Goal: Task Accomplishment & Management: Manage account settings

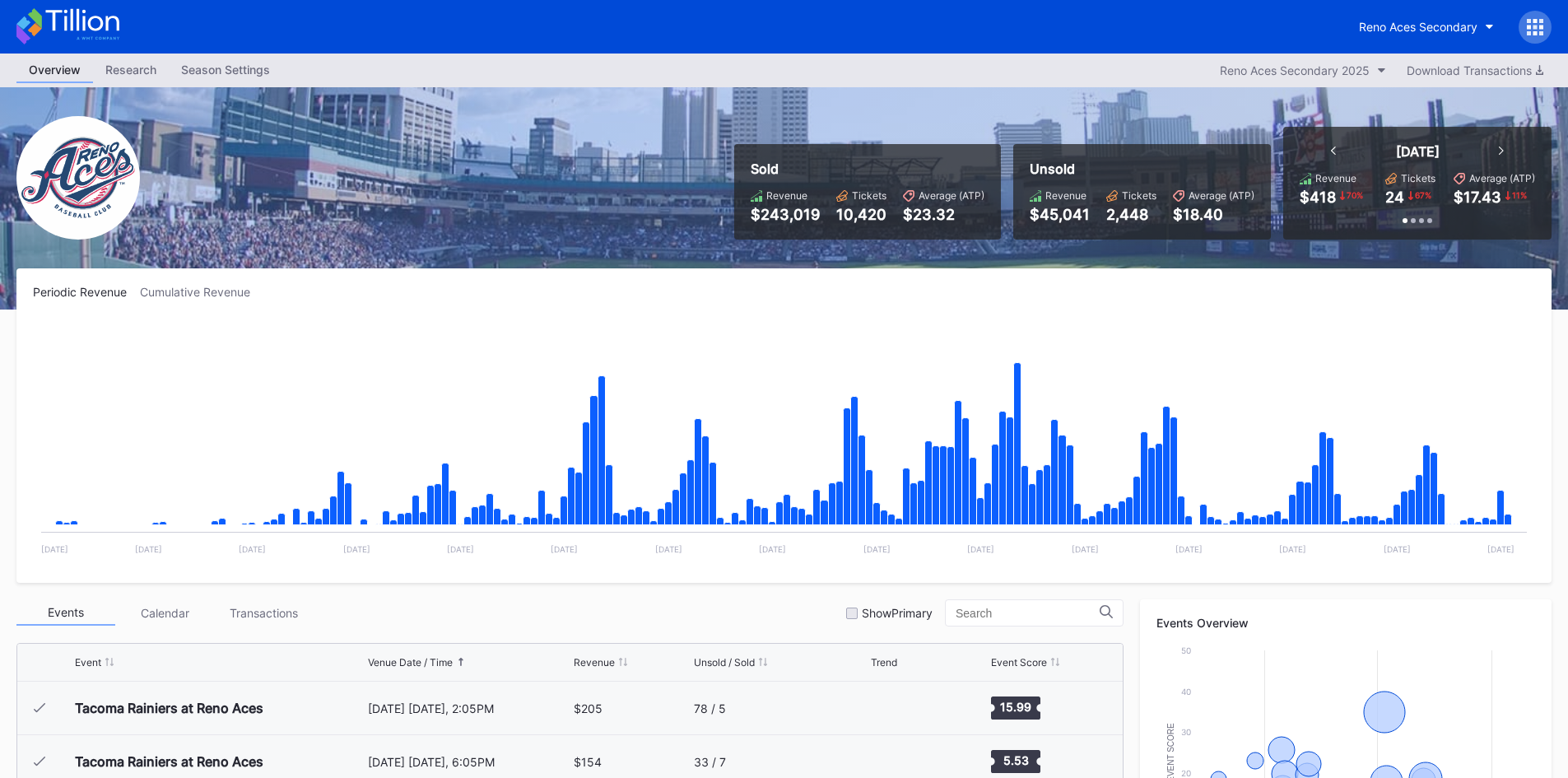
scroll to position [3527, 0]
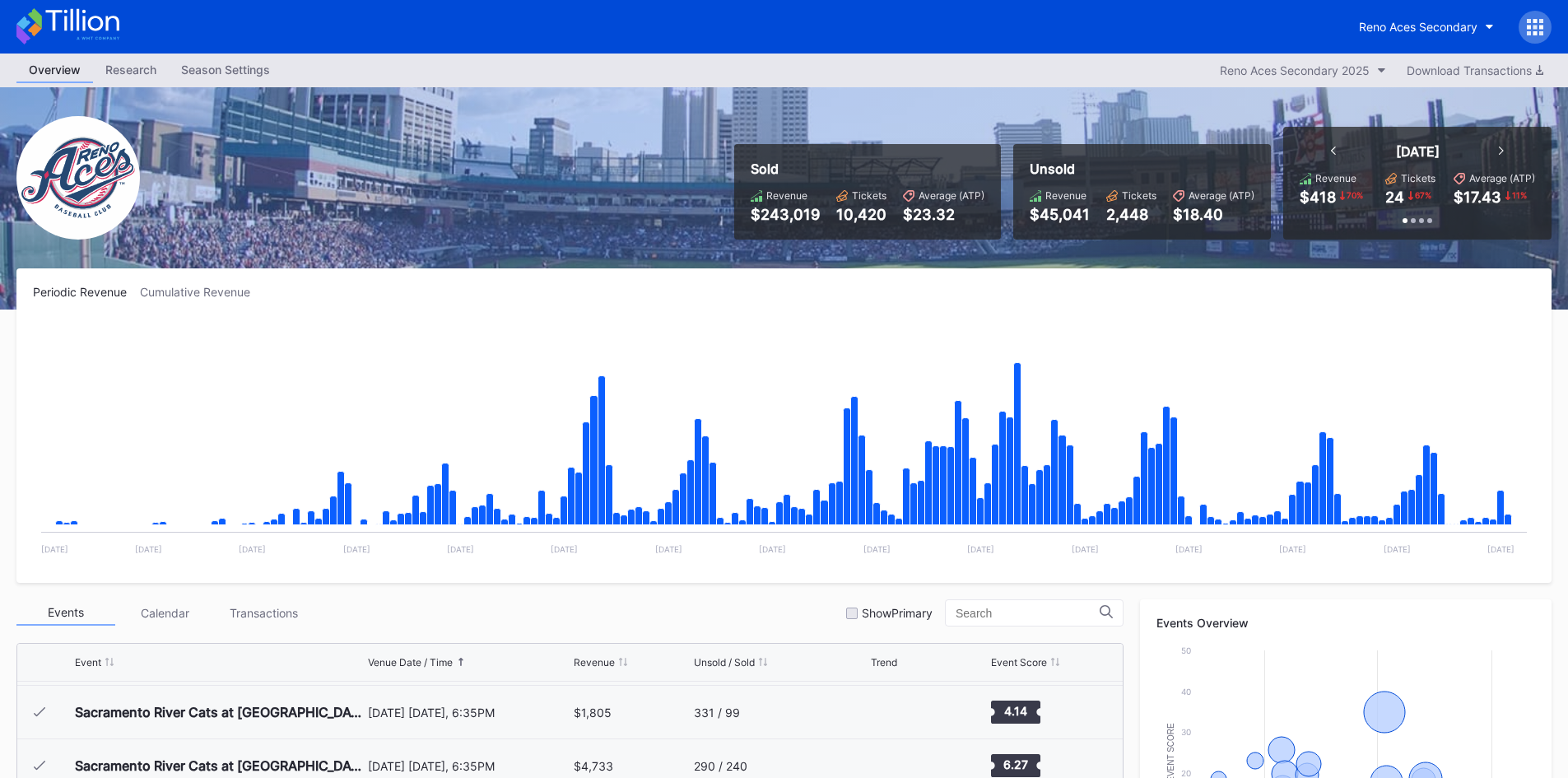
click at [96, 18] on icon at bounding box center [82, 21] width 74 height 22
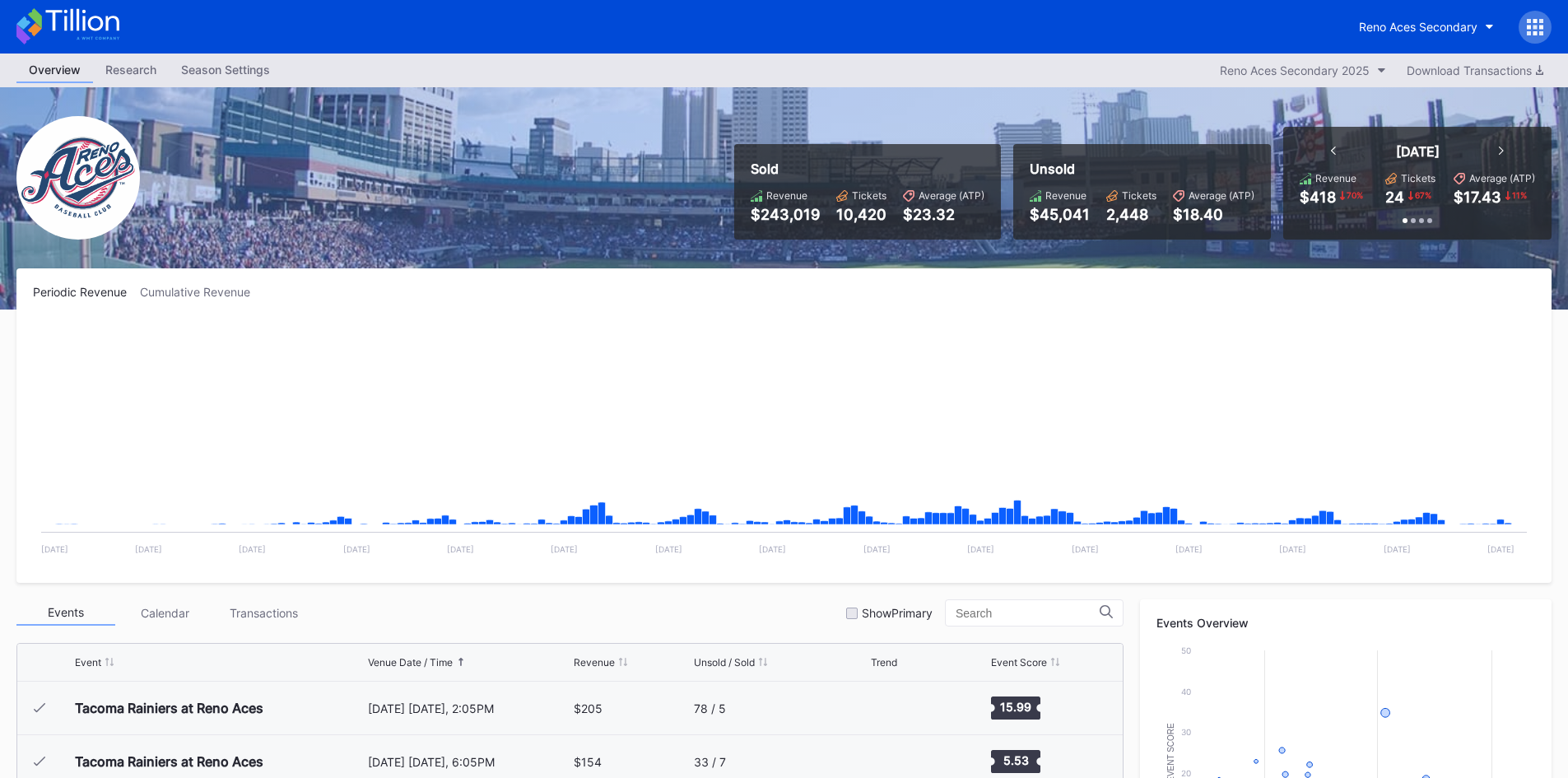
scroll to position [3527, 0]
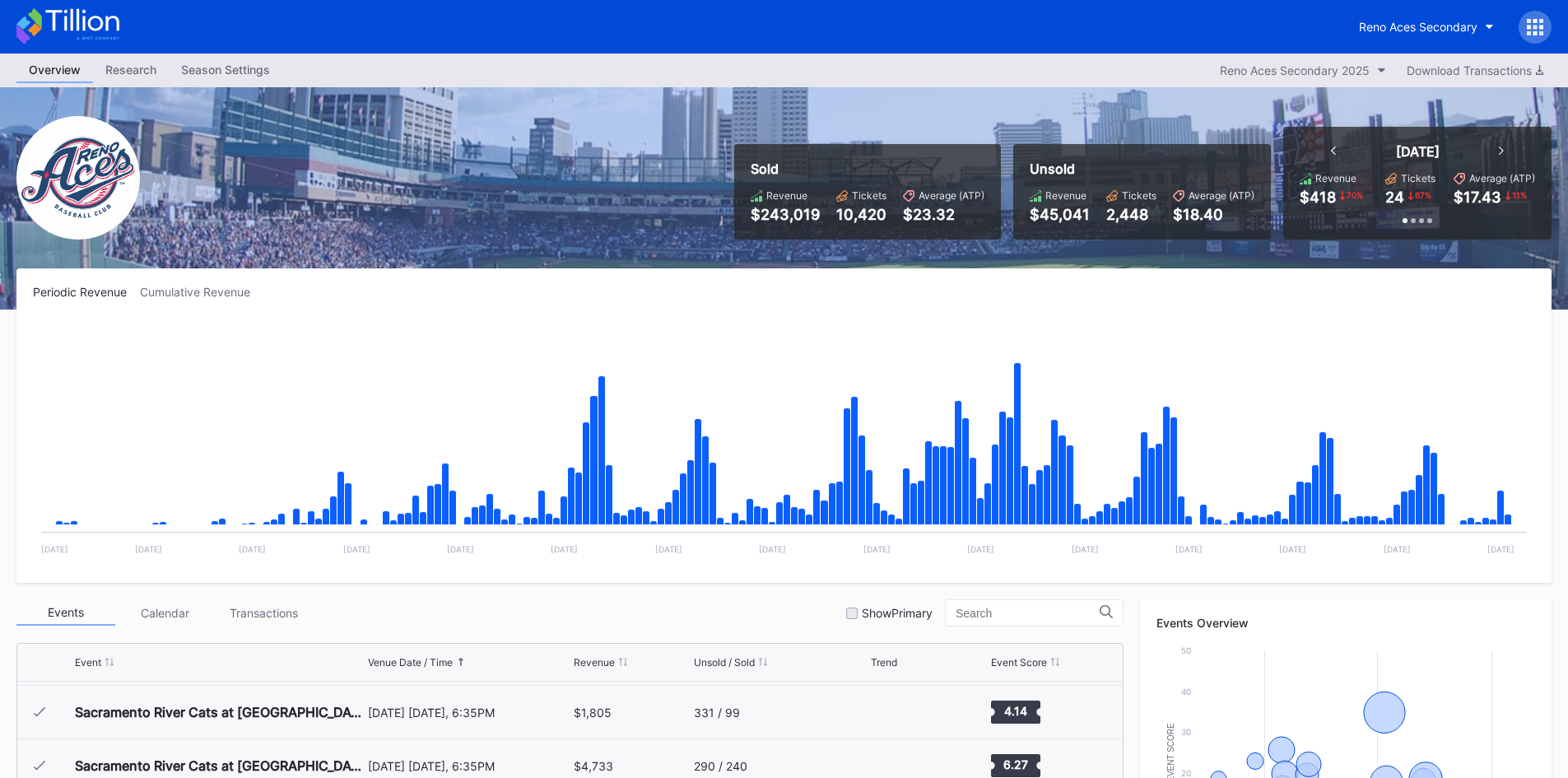
click at [82, 31] on icon at bounding box center [68, 26] width 103 height 36
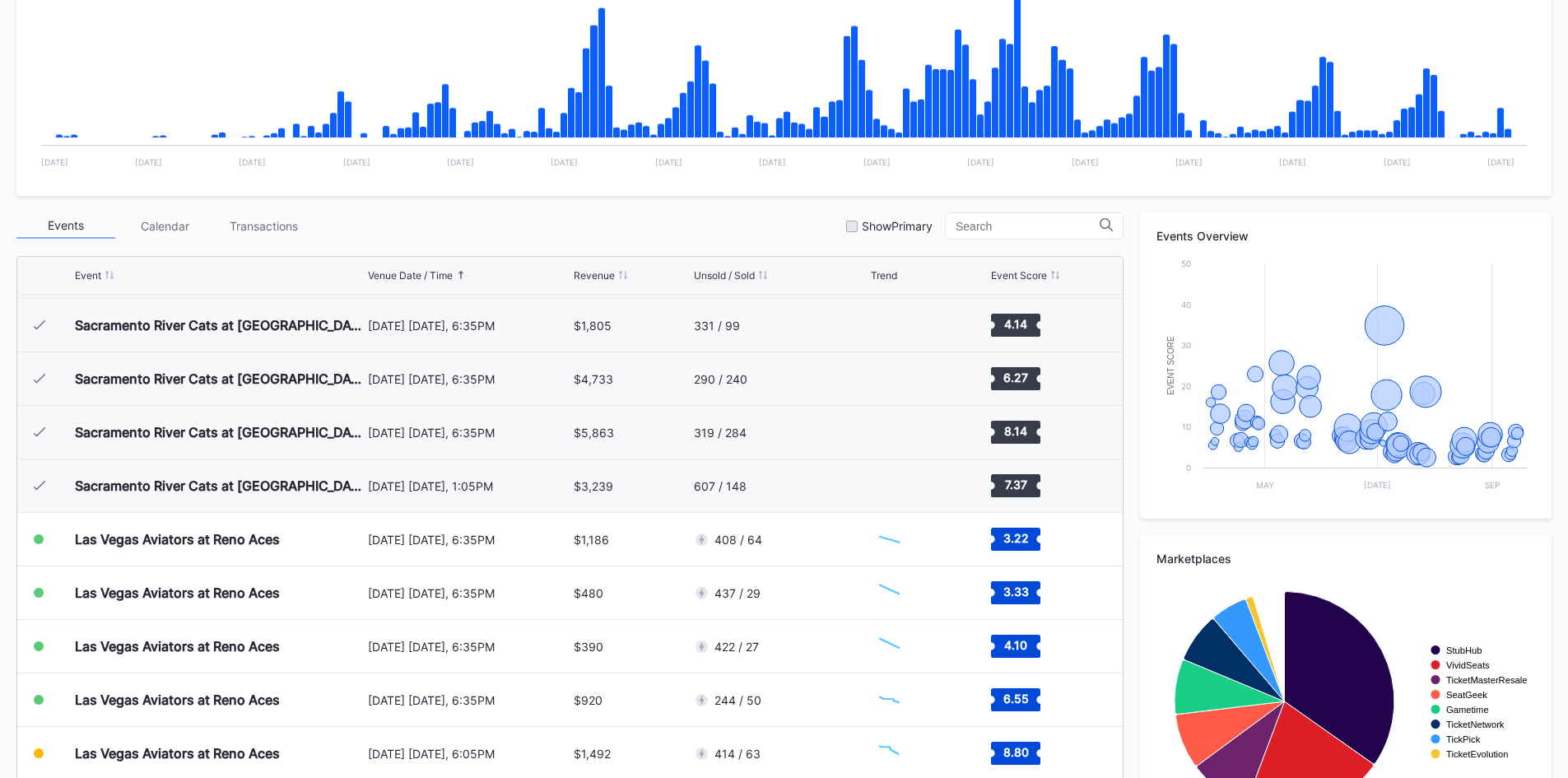
scroll to position [466, 0]
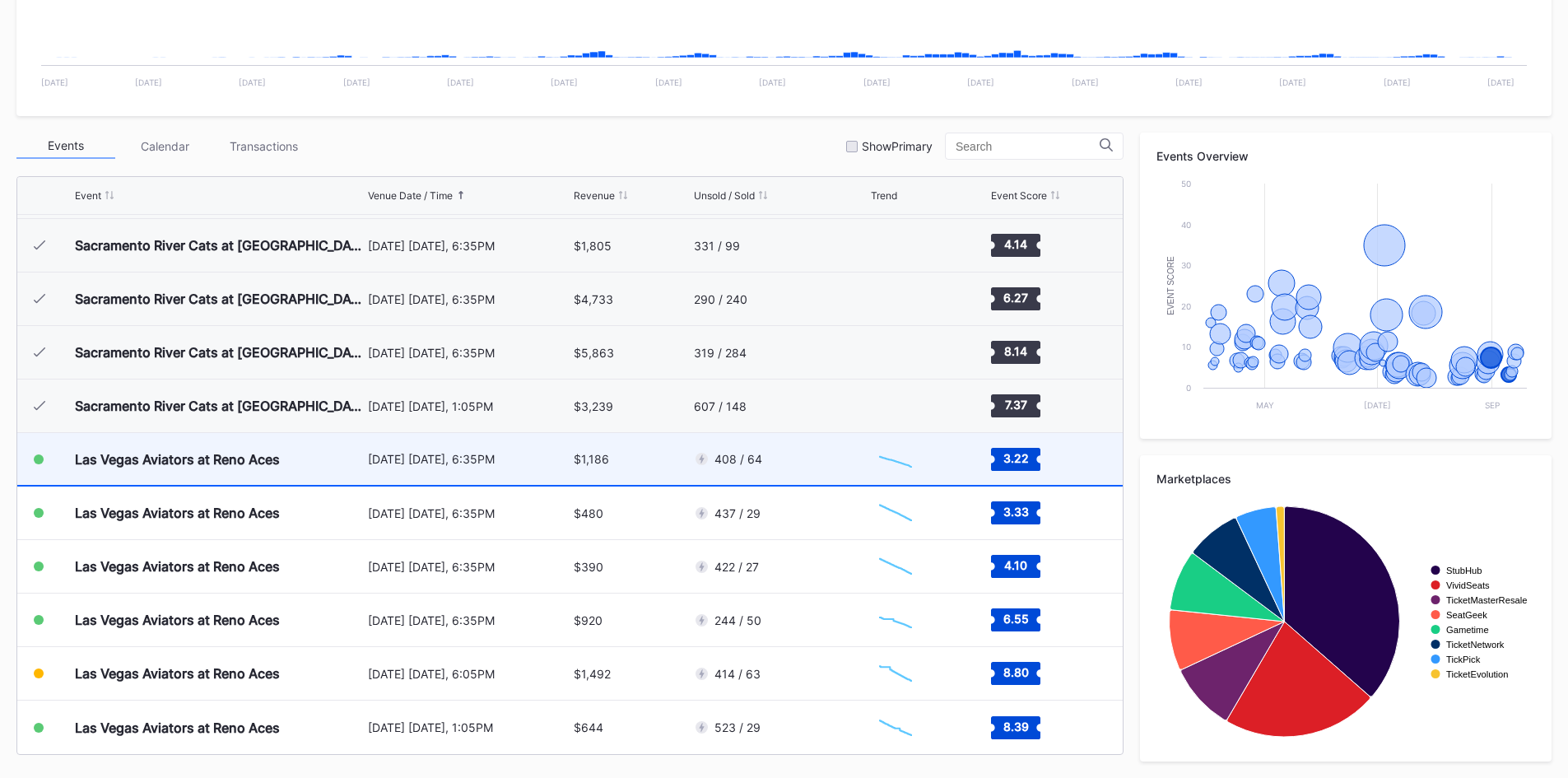
click at [662, 466] on div "$1,186" at bounding box center [631, 459] width 116 height 52
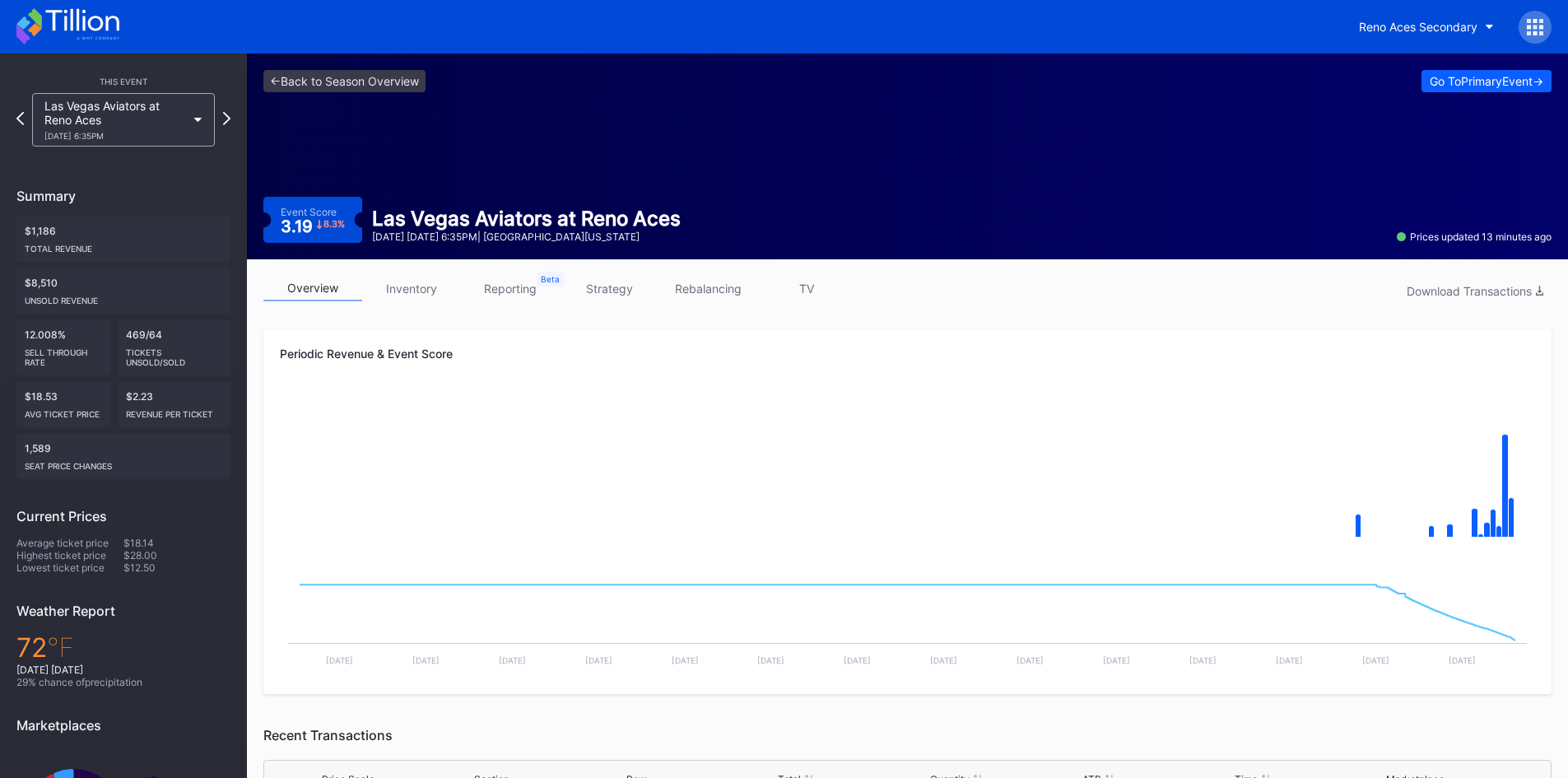
click at [66, 21] on icon at bounding box center [82, 21] width 74 height 22
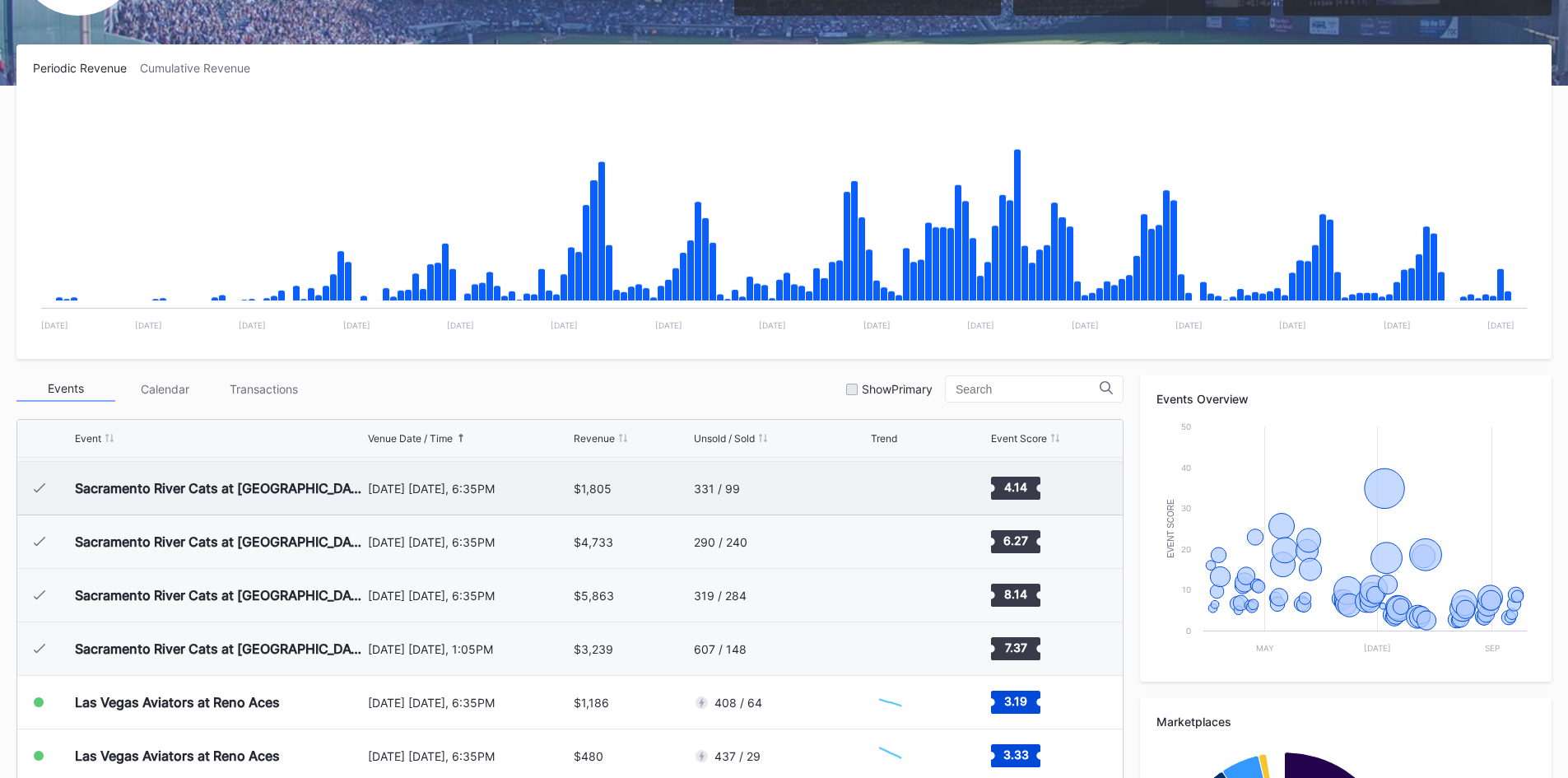
scroll to position [466, 0]
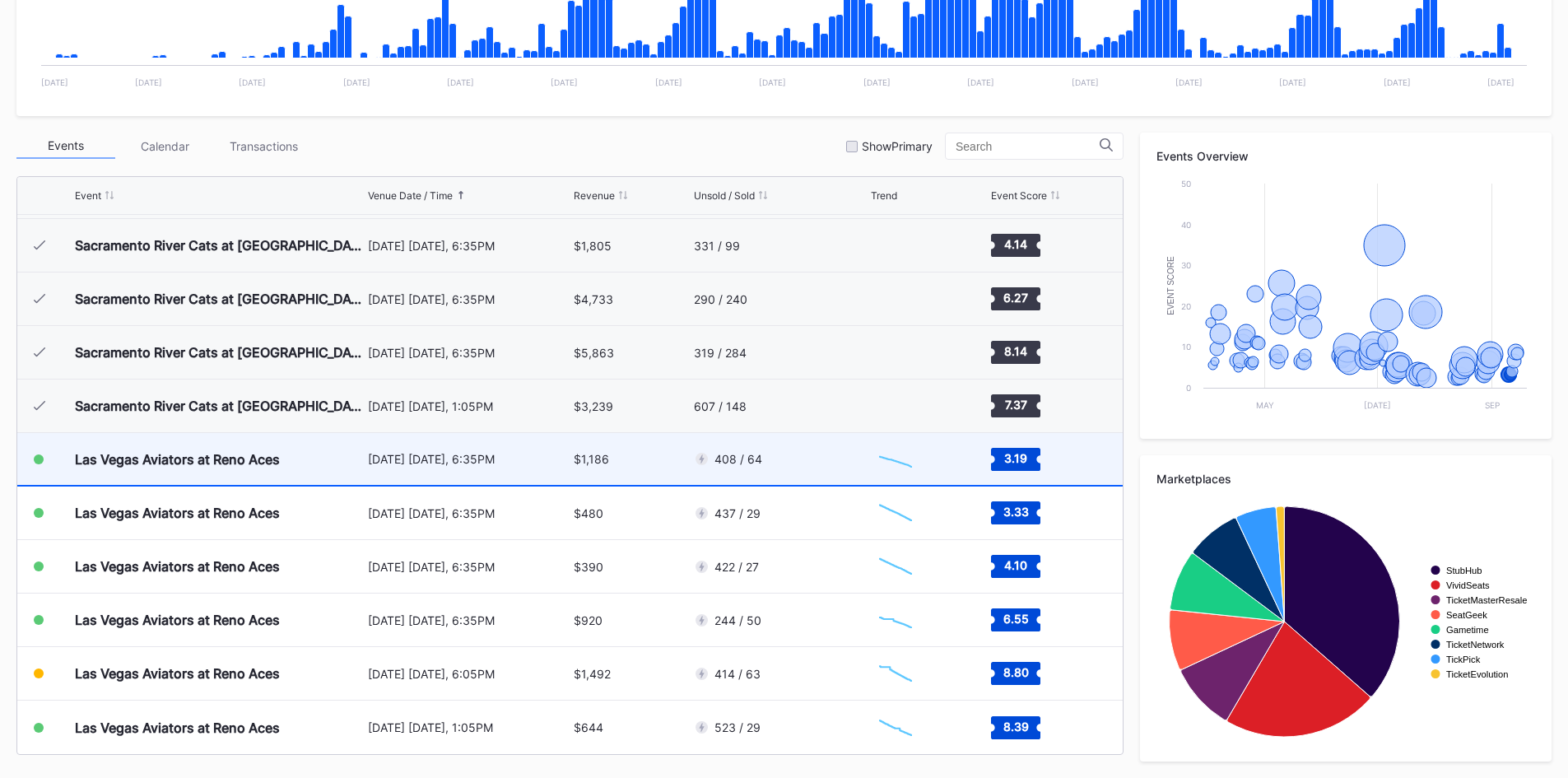
click at [601, 472] on div "$1,186" at bounding box center [631, 459] width 116 height 52
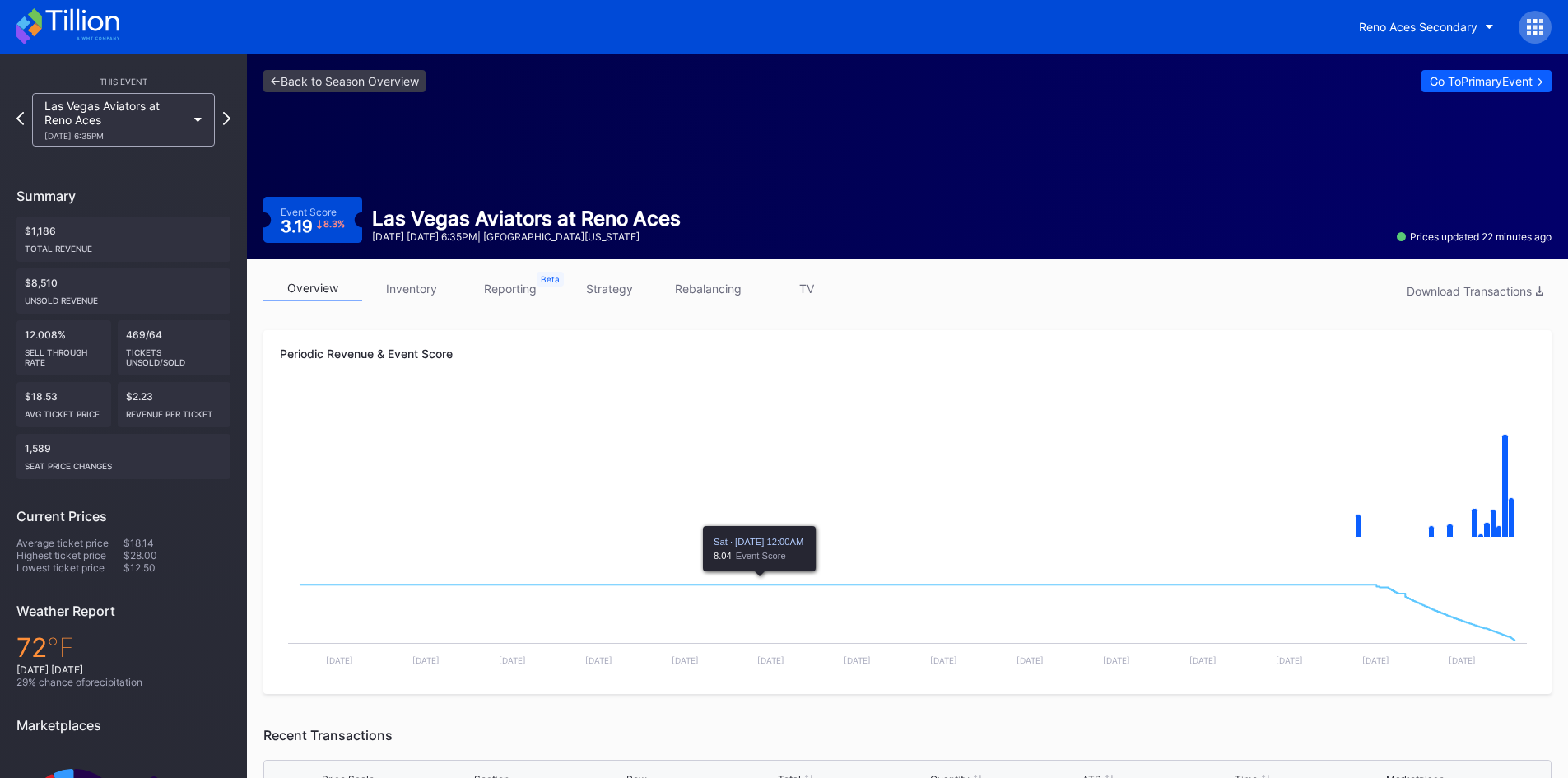
click at [428, 281] on link "inventory" at bounding box center [411, 288] width 99 height 25
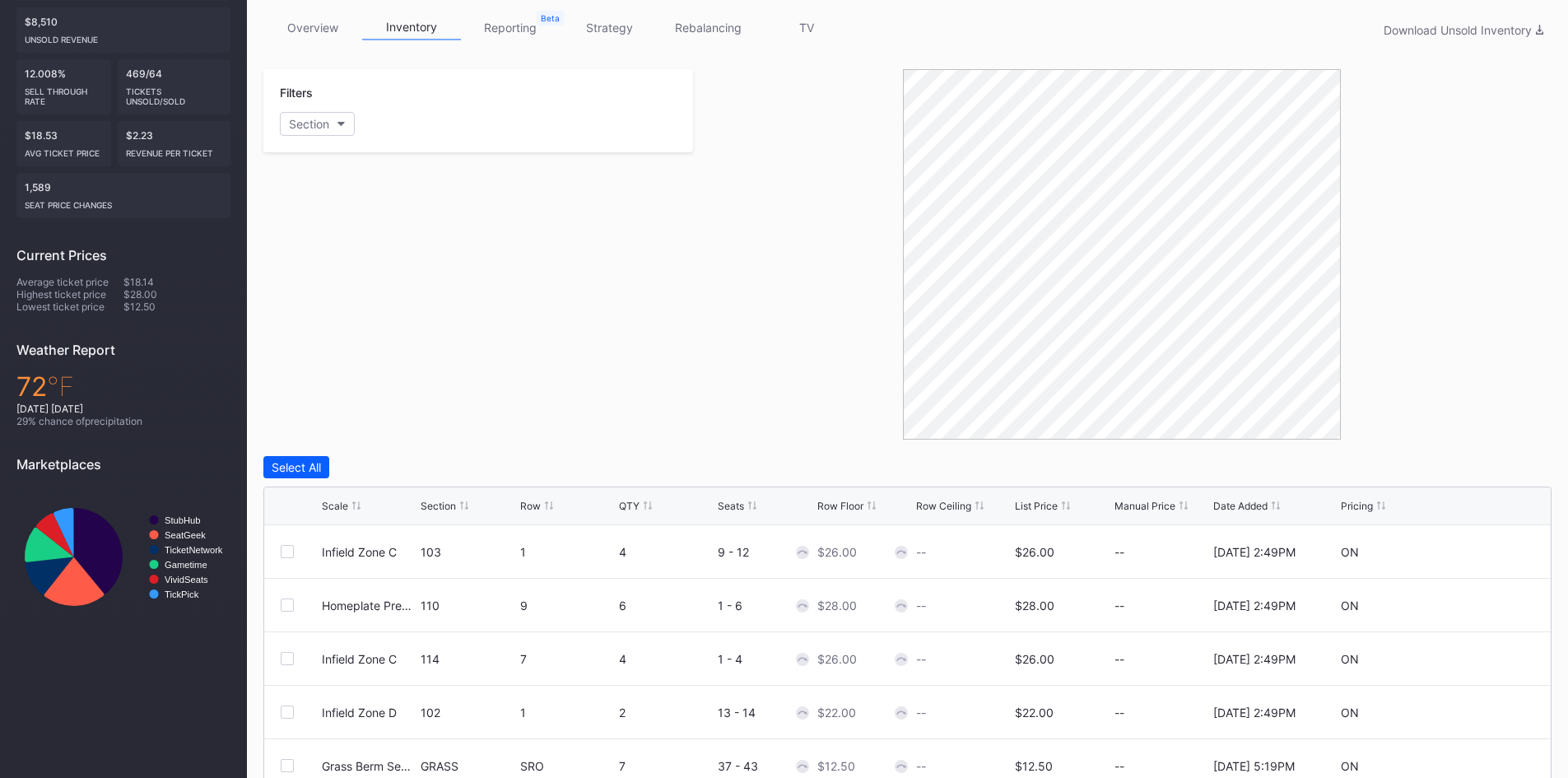
scroll to position [129, 0]
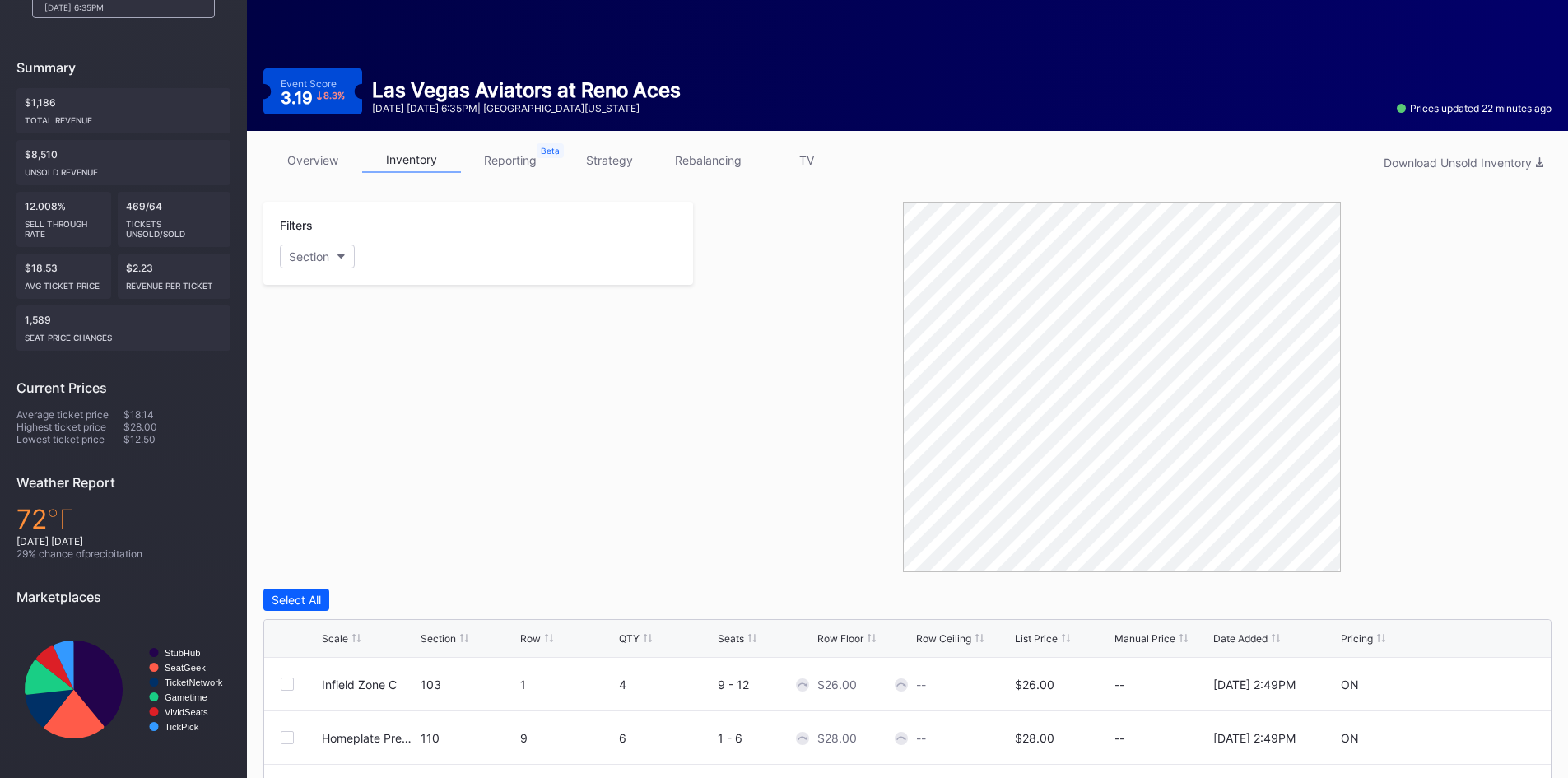
click at [514, 174] on div "overview inventory reporting strategy rebalancing TV Download Unsold Inventory" at bounding box center [907, 164] width 1288 height 34
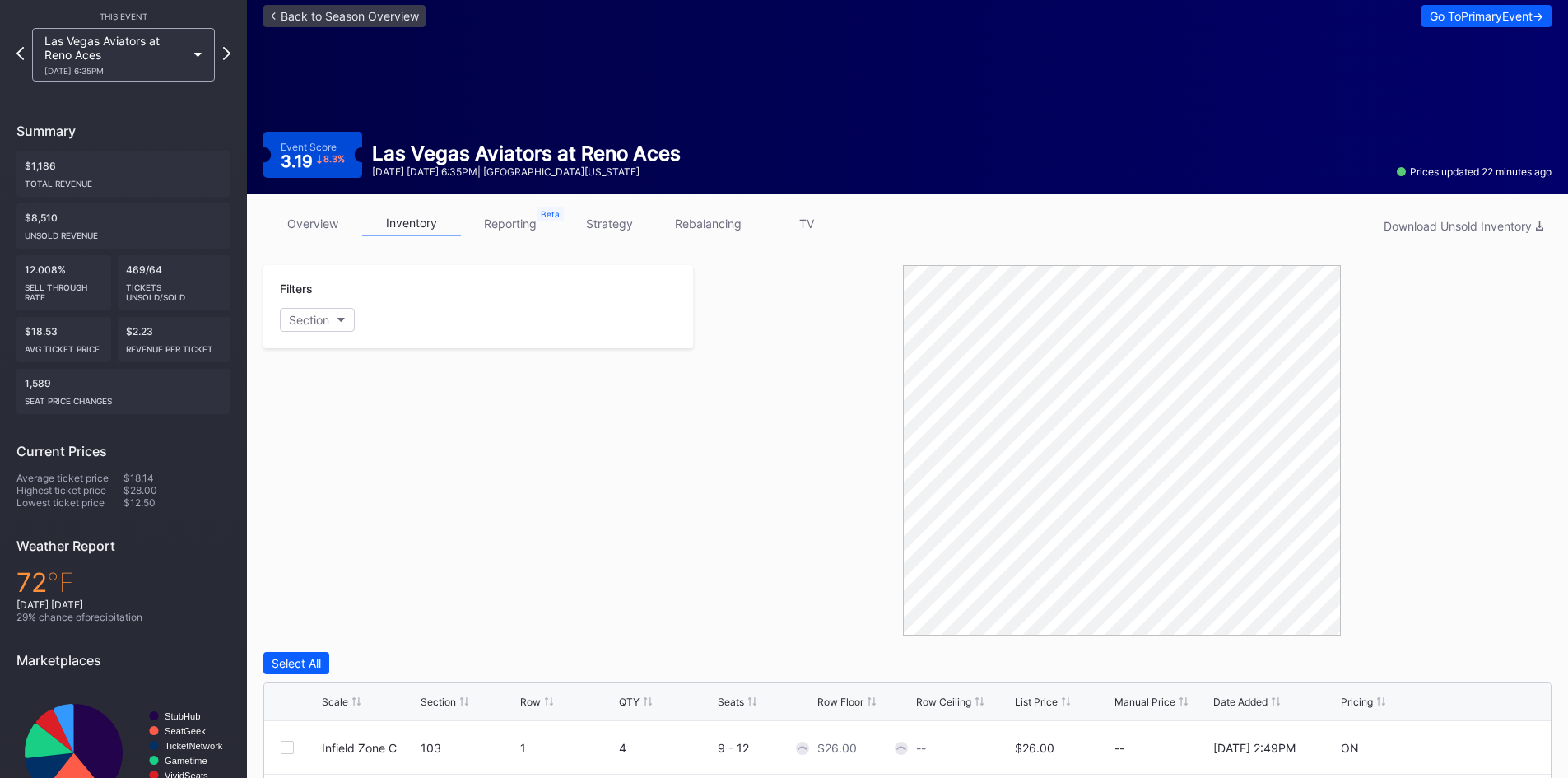
scroll to position [0, 0]
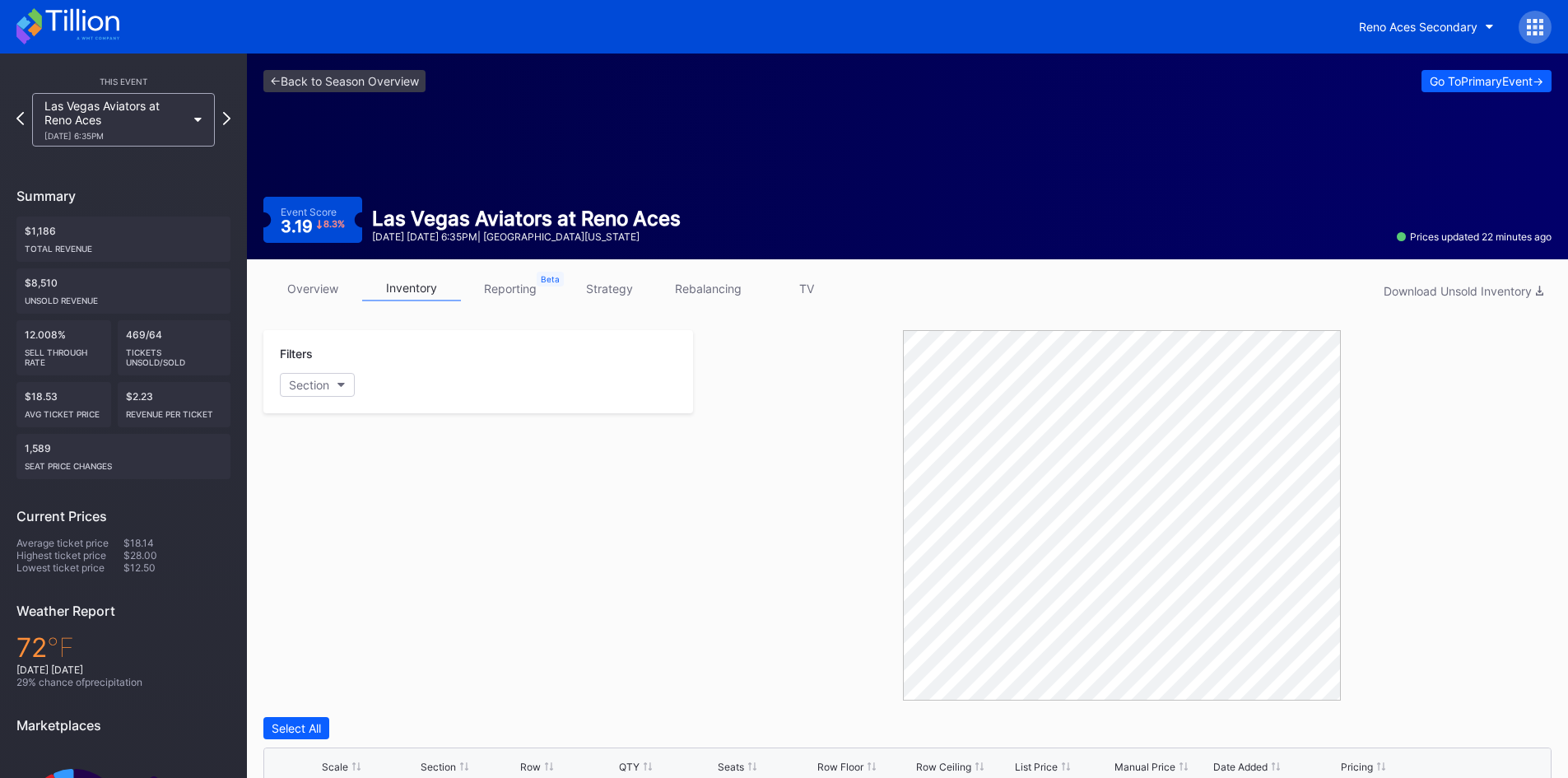
click at [68, 49] on div "Reno Aces Secondary" at bounding box center [784, 26] width 1568 height 53
click at [64, 35] on icon at bounding box center [68, 26] width 103 height 36
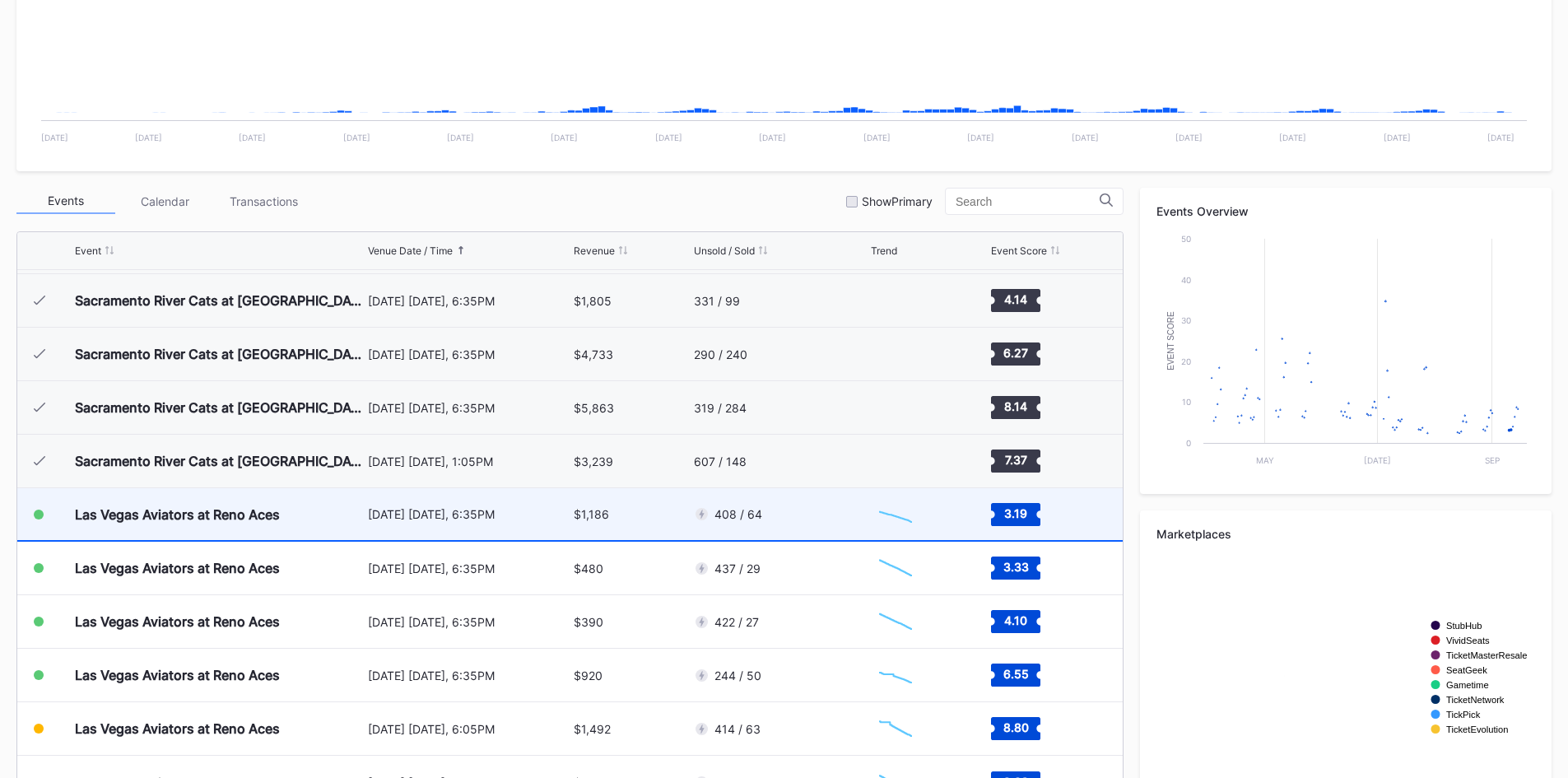
scroll to position [466, 0]
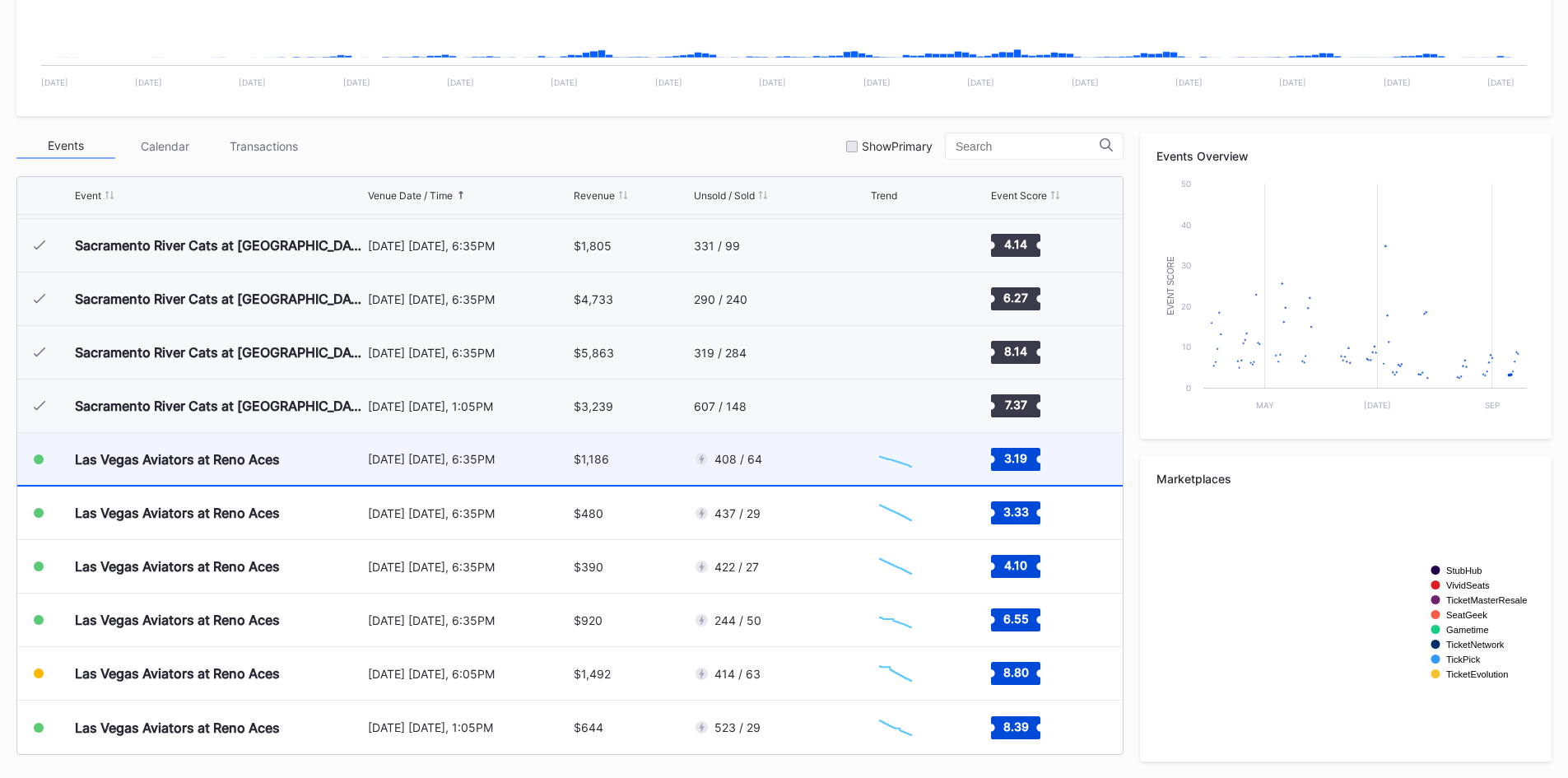
click at [794, 450] on div "408 / 64" at bounding box center [781, 459] width 173 height 52
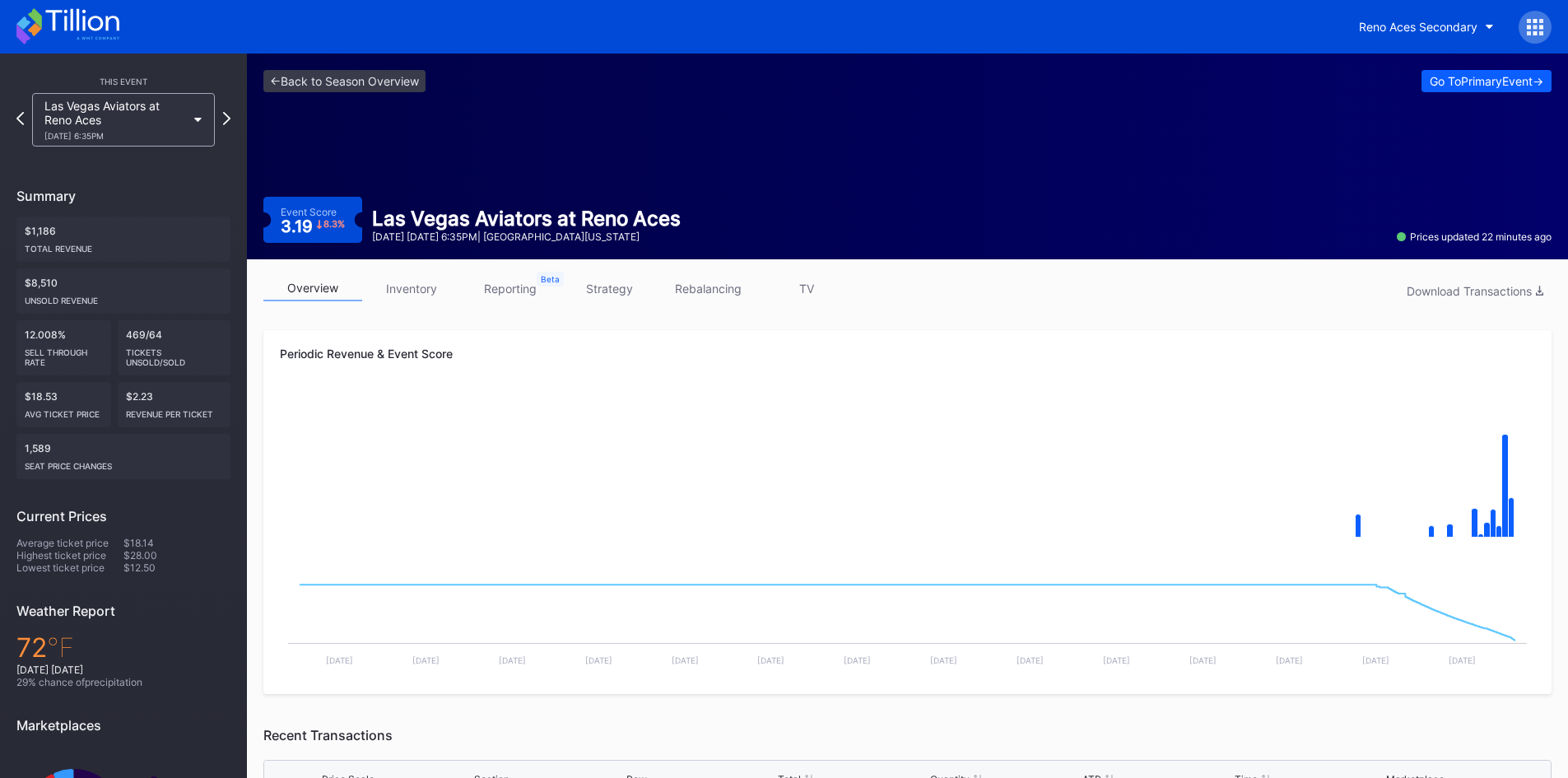
click at [41, 26] on icon at bounding box center [35, 19] width 14 height 21
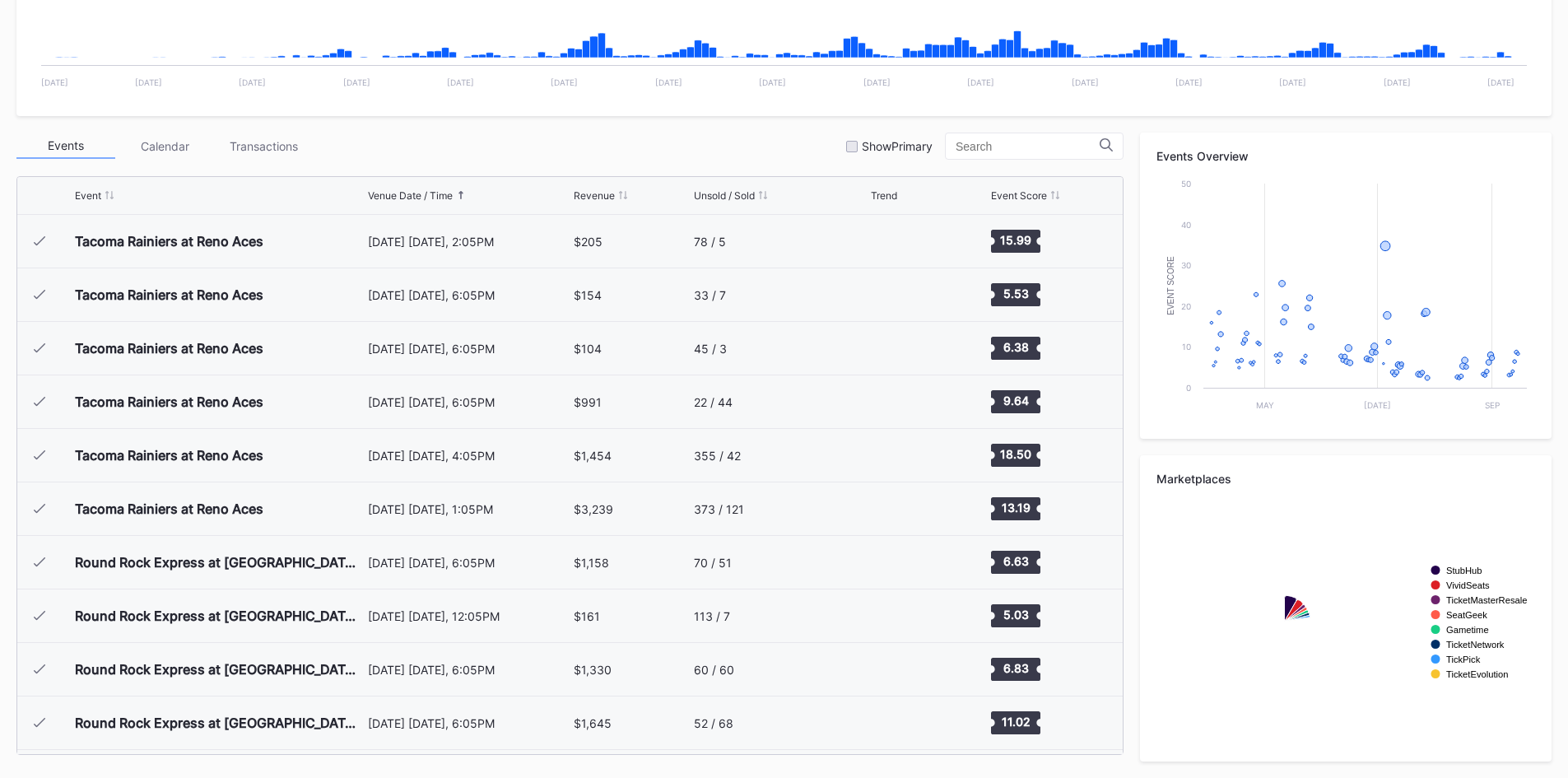
scroll to position [3527, 0]
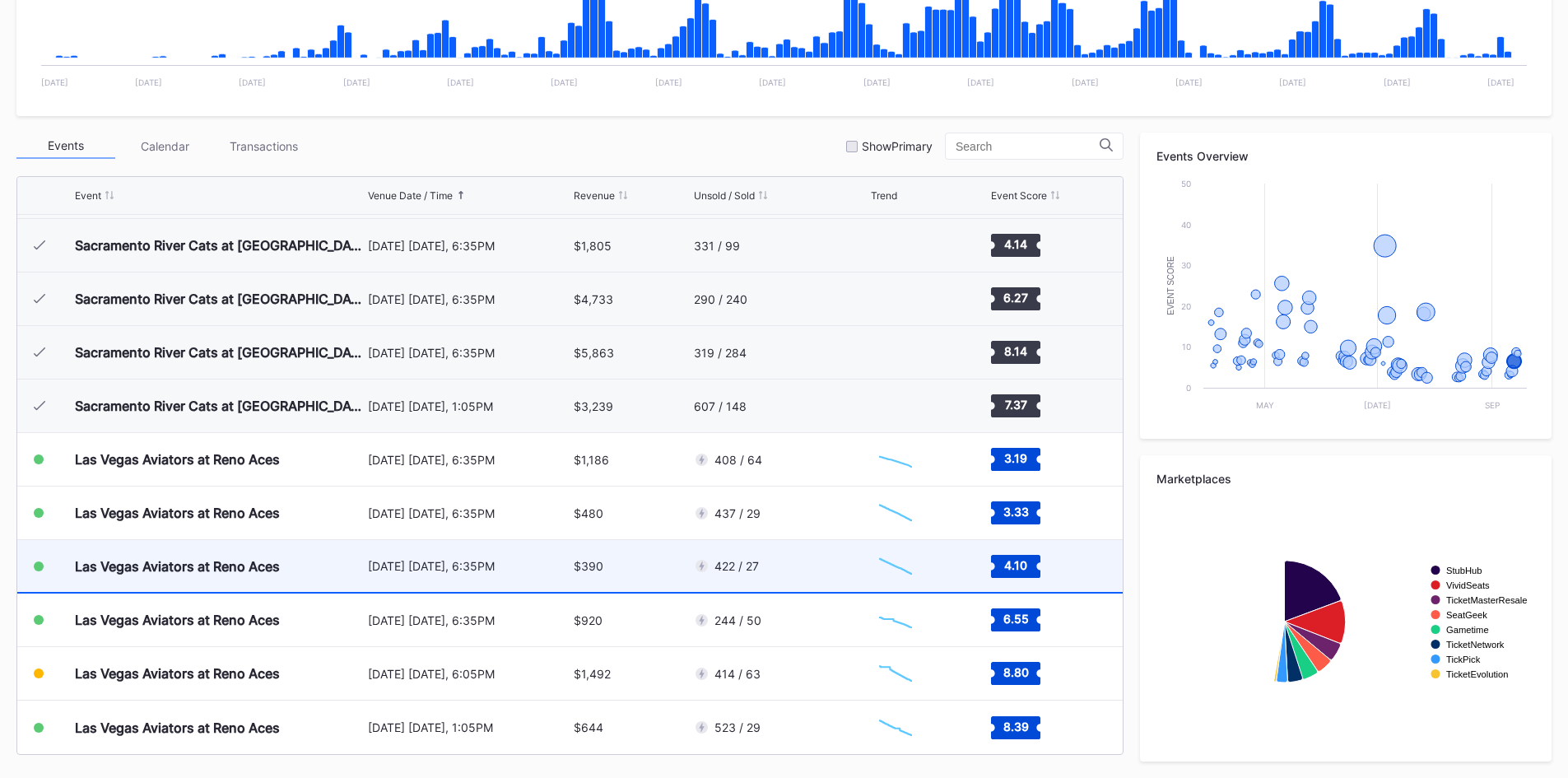
click at [772, 555] on div "422 / 27" at bounding box center [781, 566] width 173 height 52
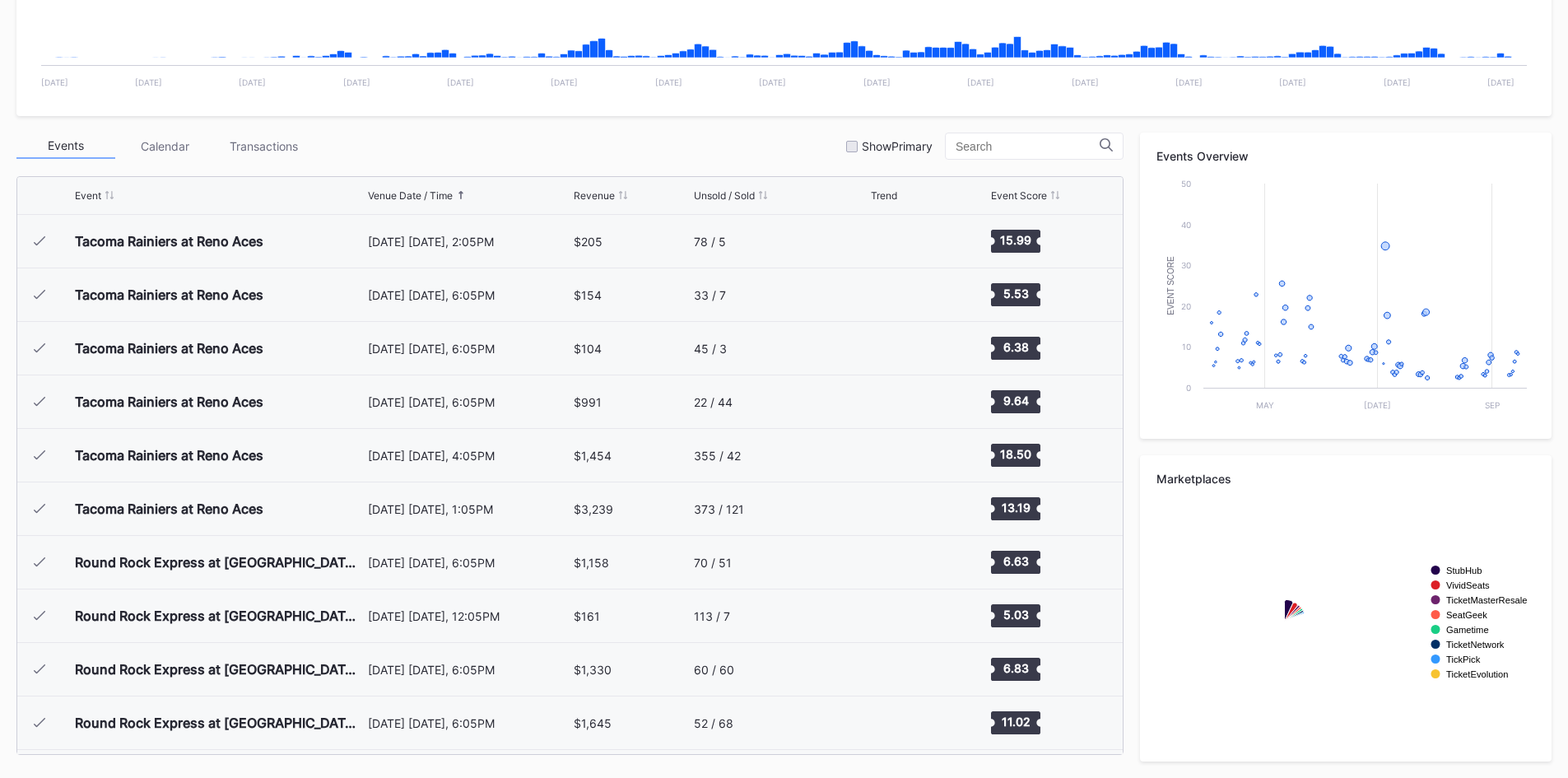
scroll to position [3527, 0]
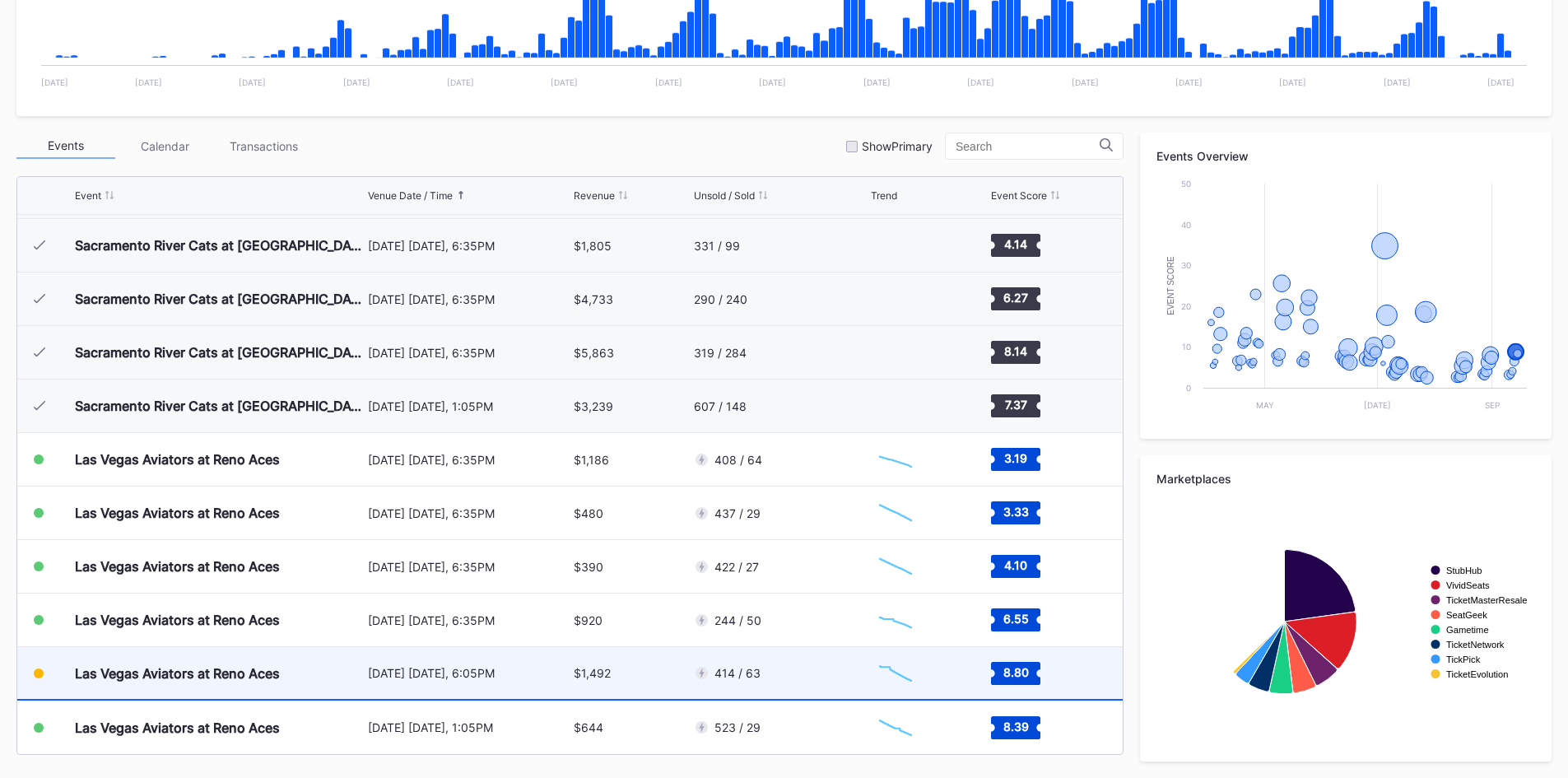
click at [803, 662] on div "414 / 63" at bounding box center [781, 674] width 173 height 52
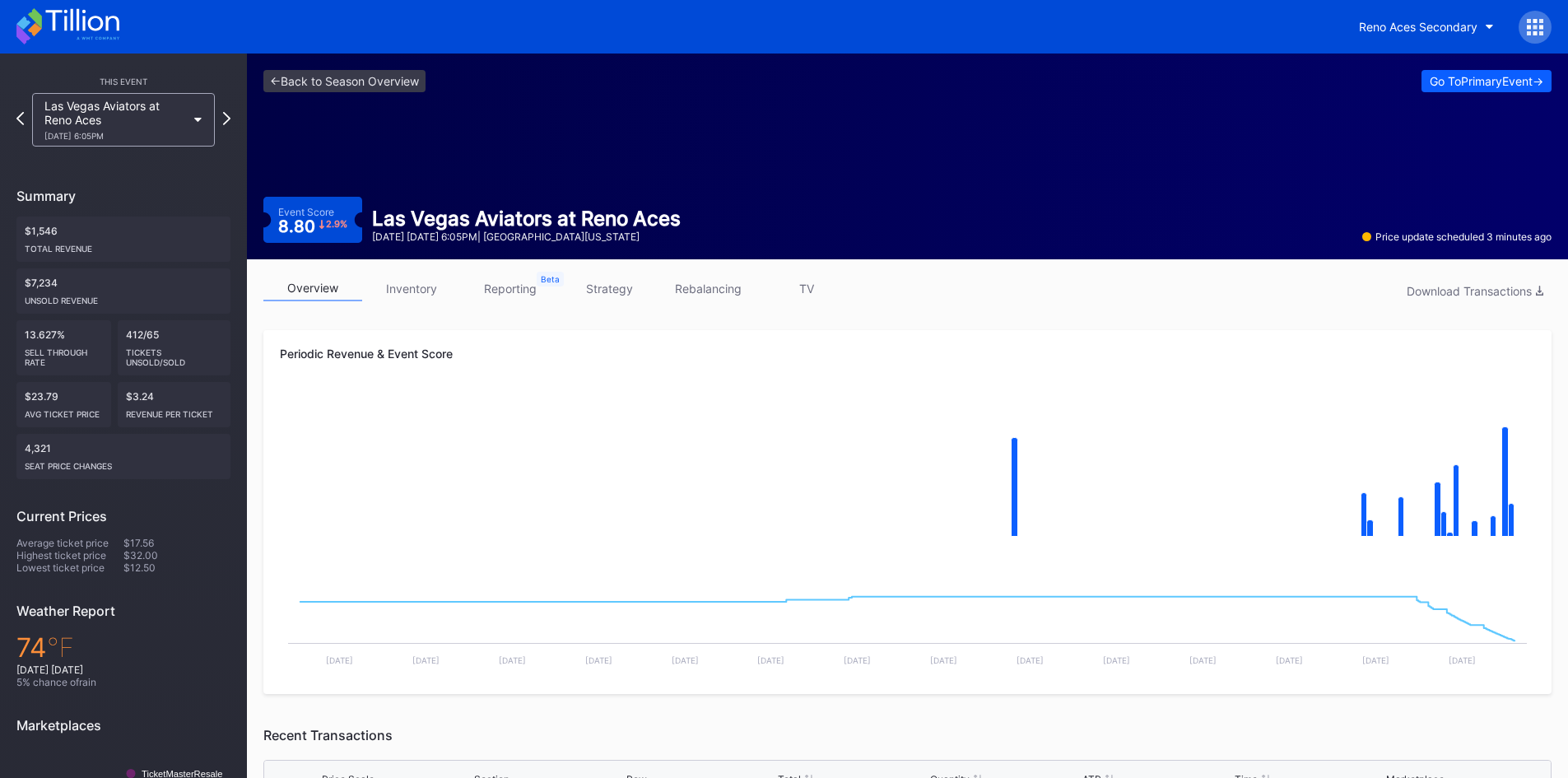
click at [431, 287] on link "inventory" at bounding box center [411, 288] width 99 height 25
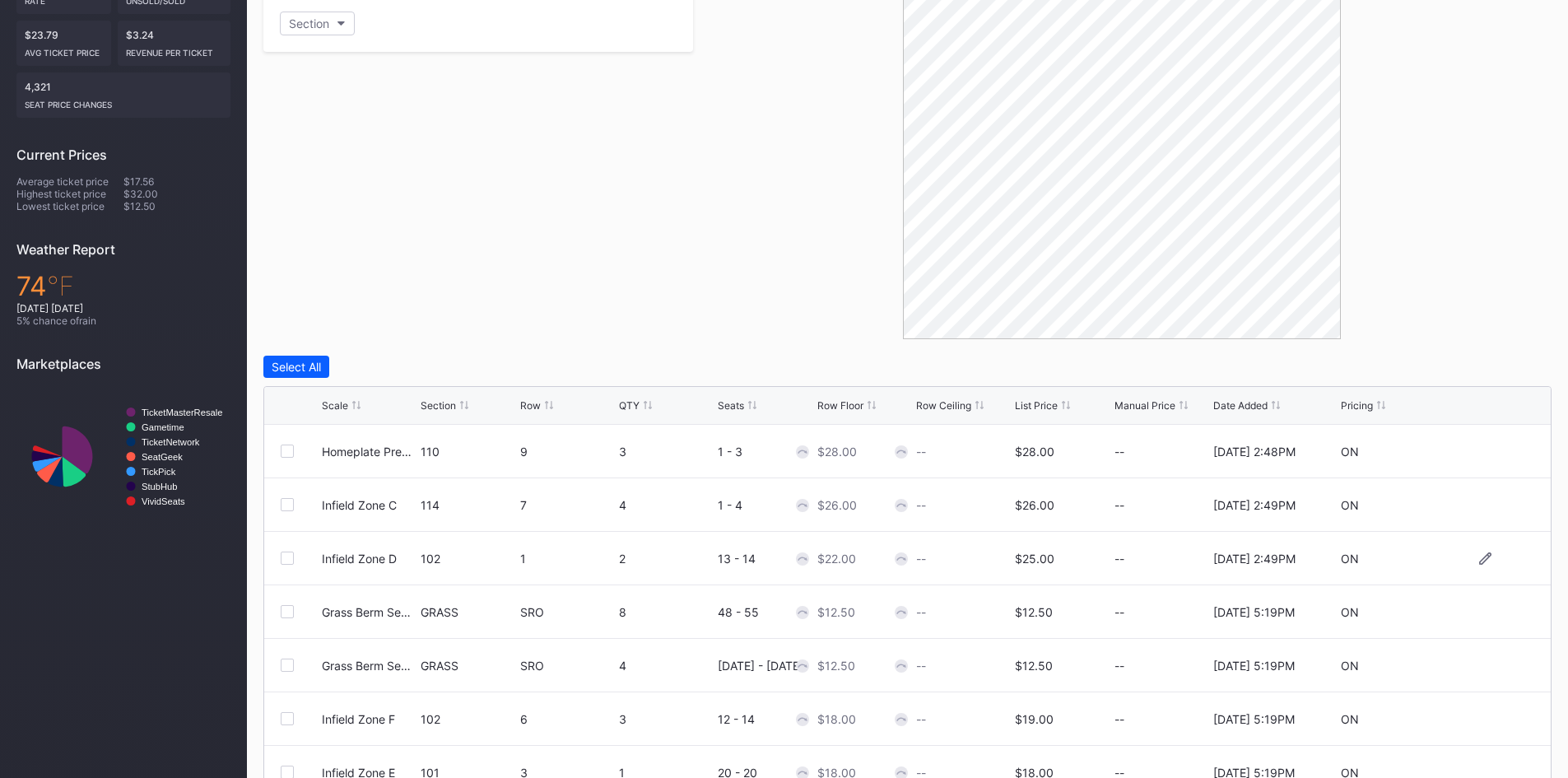
scroll to position [440, 0]
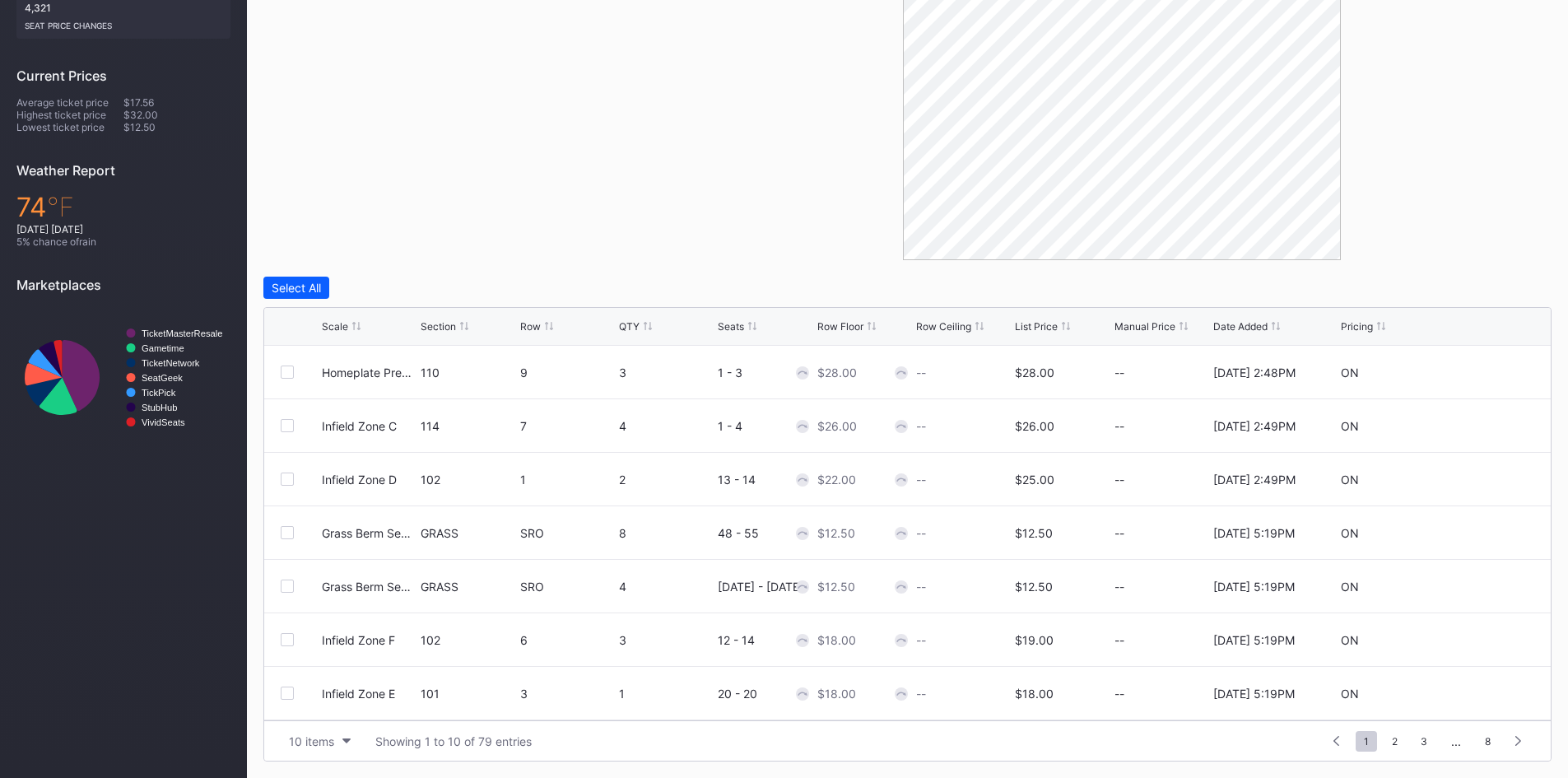
click at [1030, 314] on div "Scale Section Row QTY Seats Row Floor Row Ceiling List Price Manual Price Date …" at bounding box center [907, 326] width 1286 height 38
click at [1051, 319] on div "Scale Section Row QTY Seats Row Floor Row Ceiling List Price Manual Price Date …" at bounding box center [907, 326] width 1286 height 38
click at [1048, 331] on div "List Price" at bounding box center [1036, 326] width 43 height 12
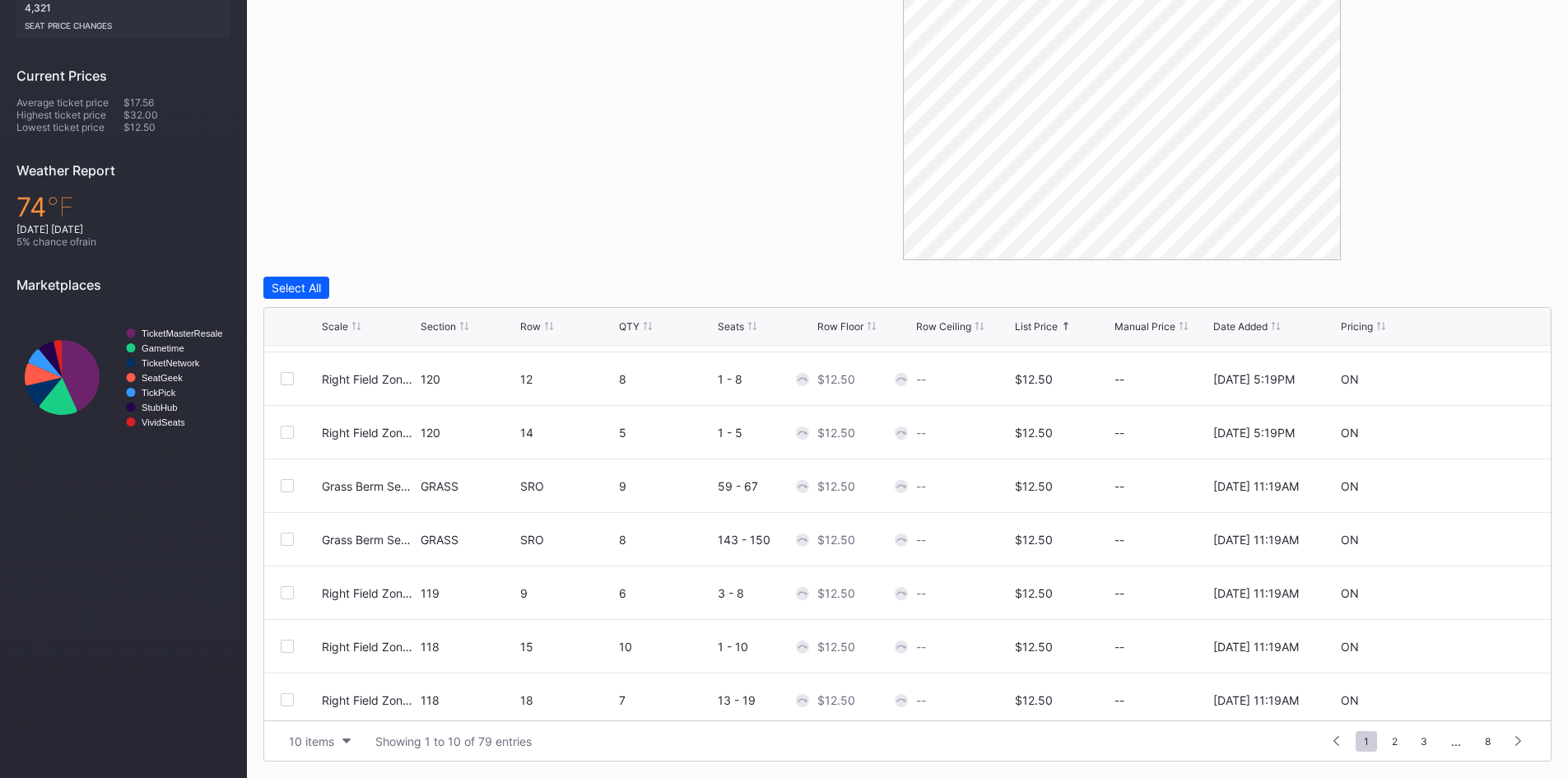
scroll to position [160, 0]
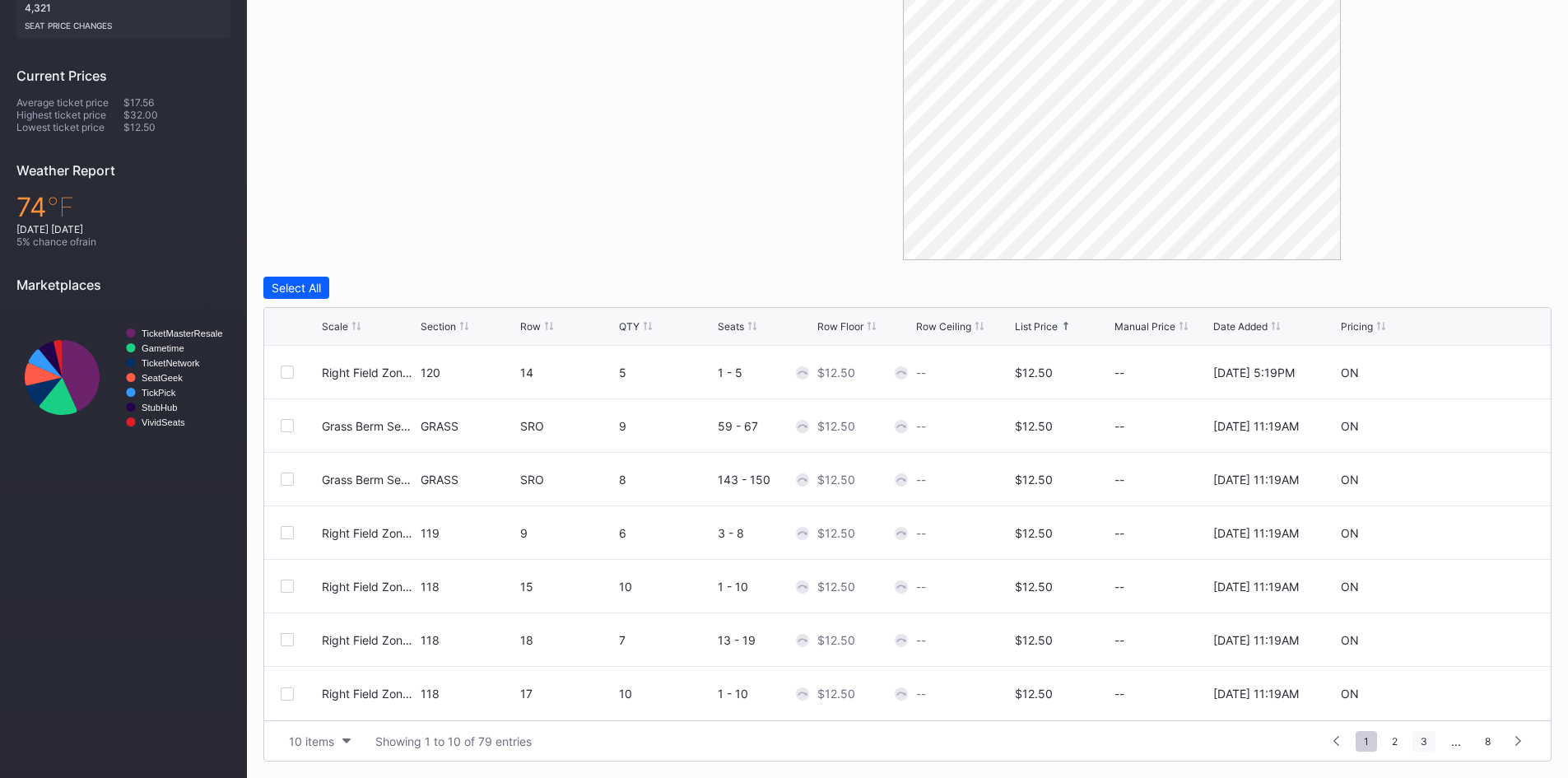
click at [1424, 740] on span "3" at bounding box center [1423, 742] width 23 height 21
click at [1424, 740] on span "5" at bounding box center [1424, 742] width 22 height 21
click at [1430, 743] on span "6" at bounding box center [1424, 742] width 22 height 21
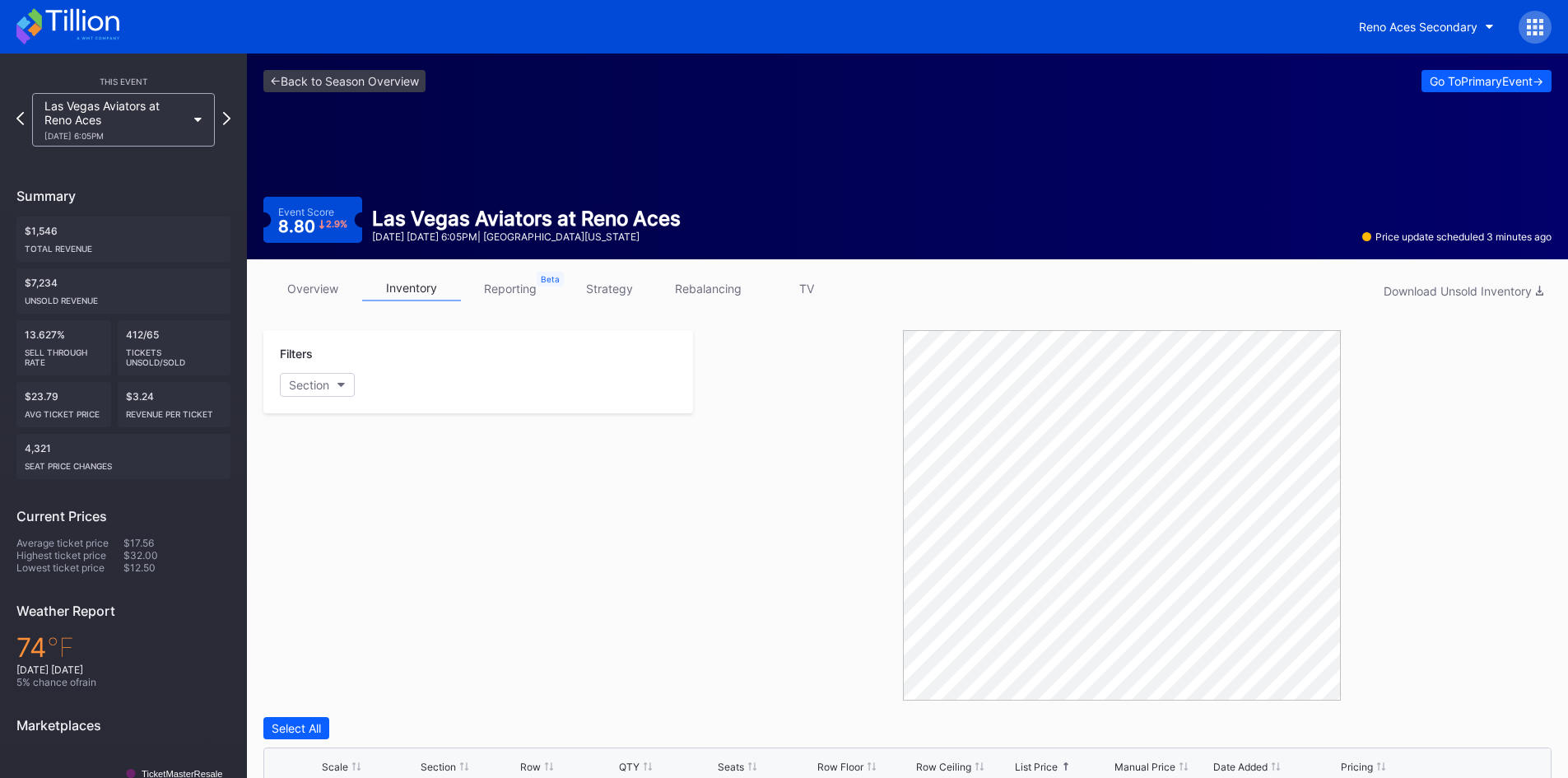
click at [99, 36] on icon at bounding box center [68, 26] width 103 height 36
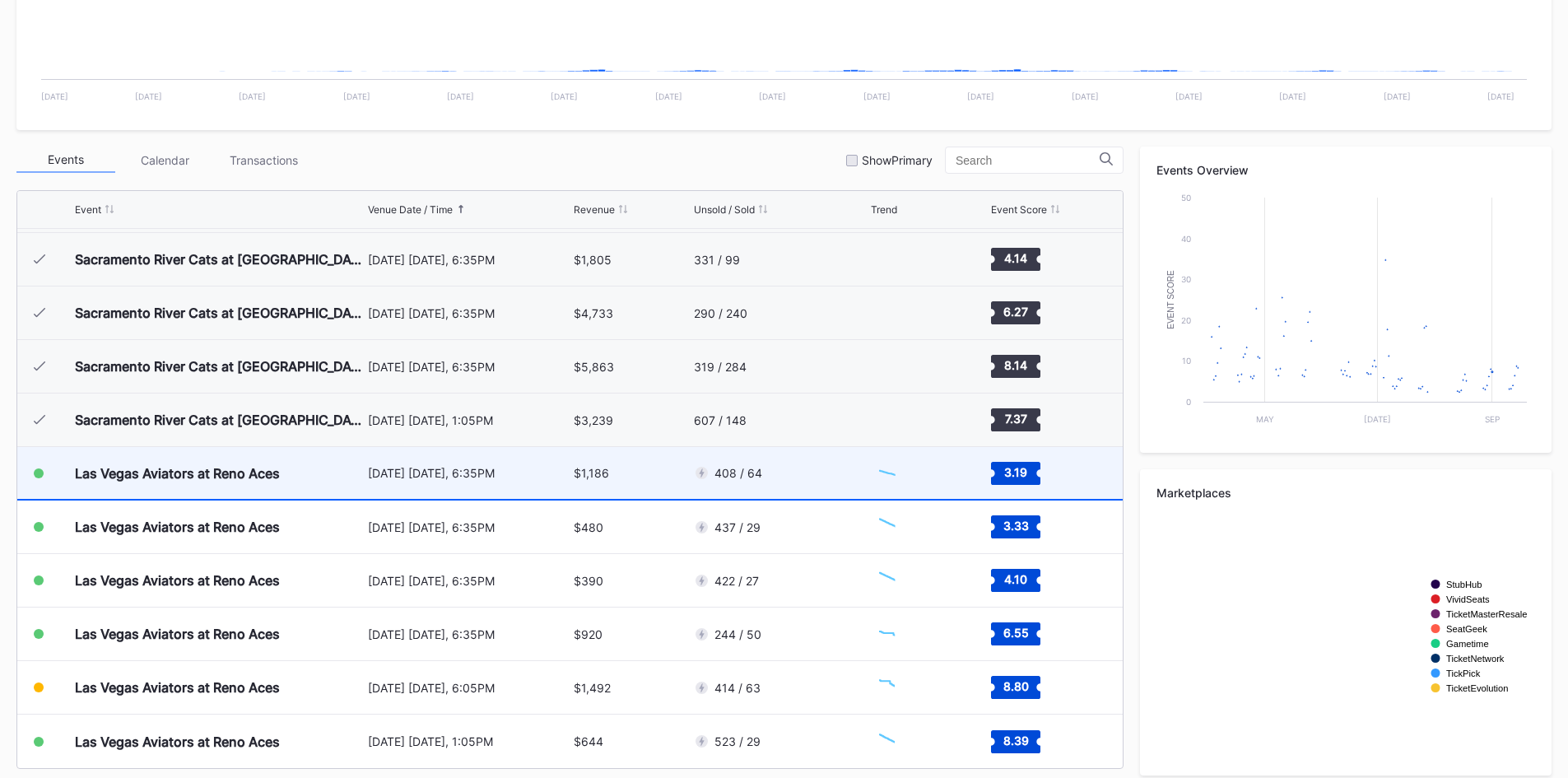
scroll to position [466, 0]
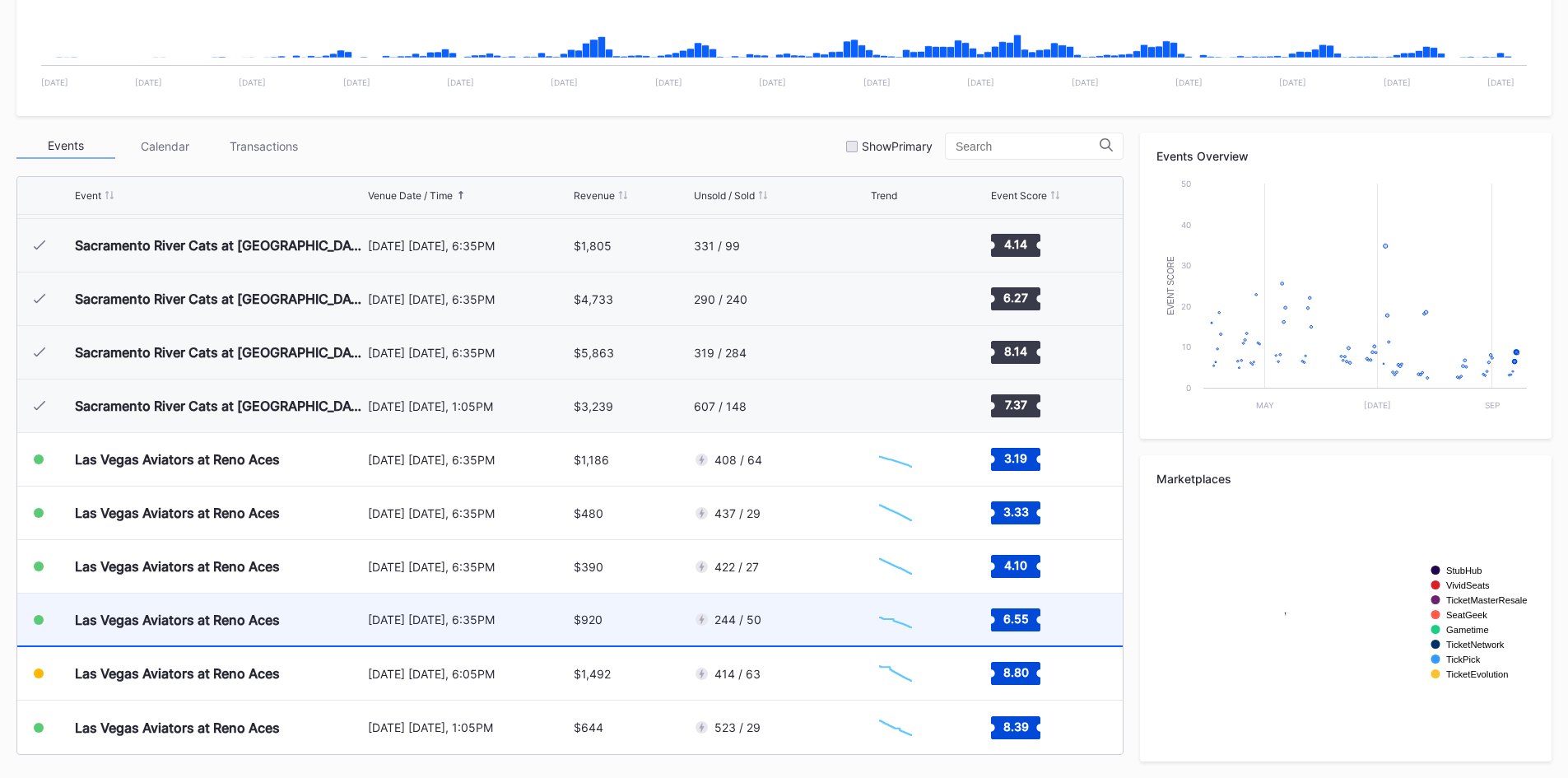
click at [648, 641] on div "$920" at bounding box center [631, 619] width 116 height 52
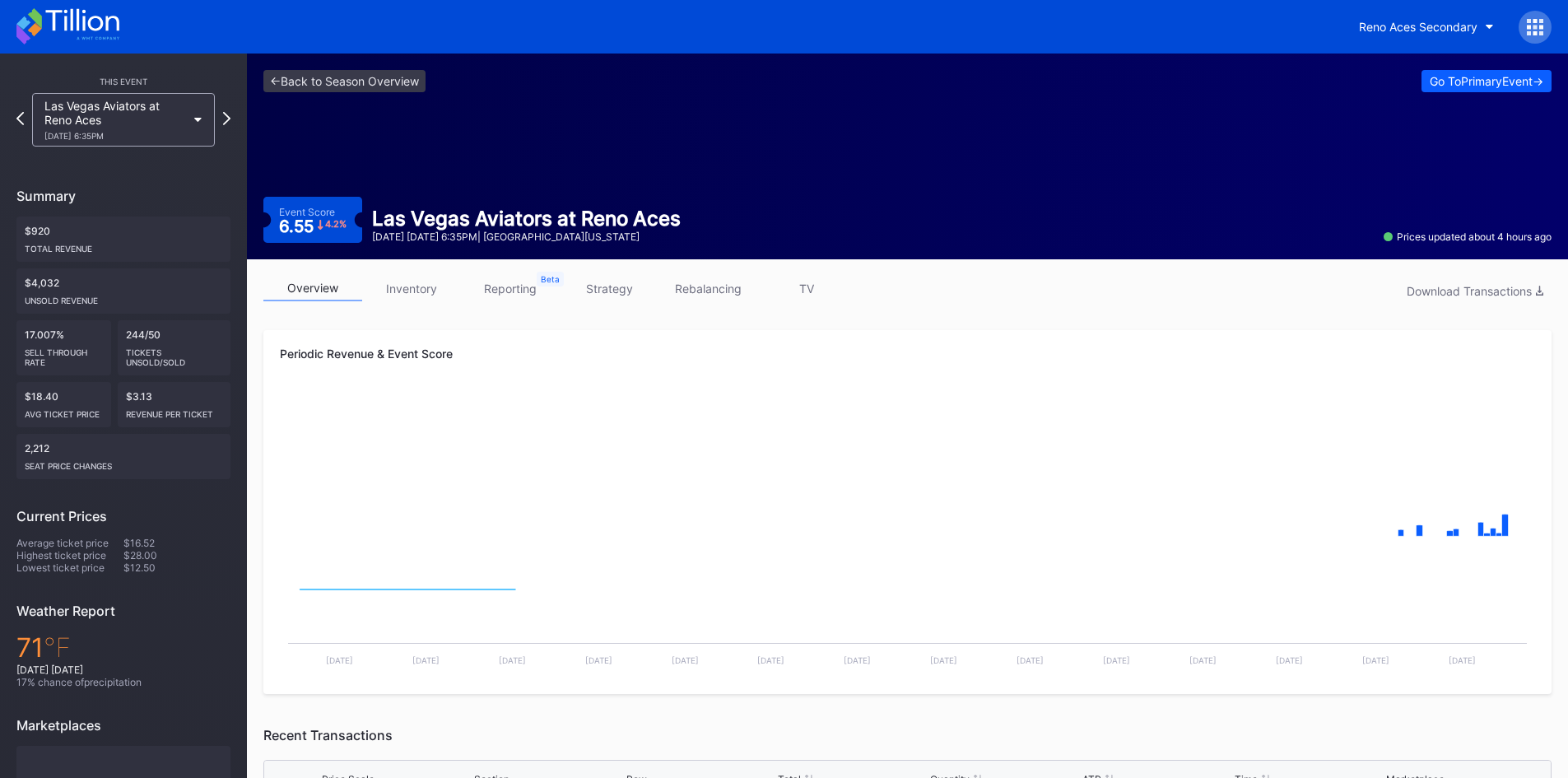
click at [406, 295] on link "inventory" at bounding box center [411, 288] width 99 height 25
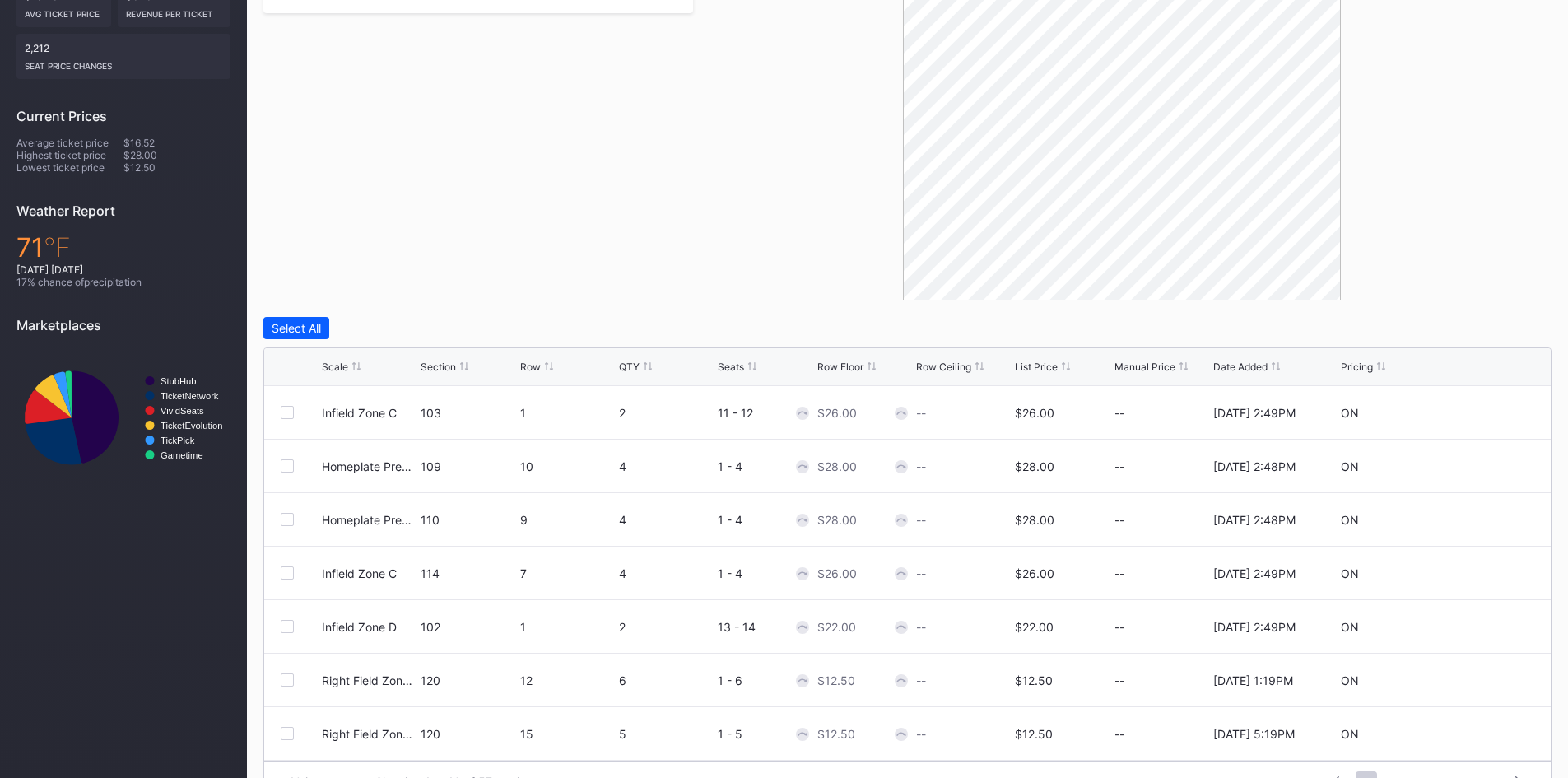
click at [1035, 372] on div "List Price" at bounding box center [1036, 367] width 43 height 12
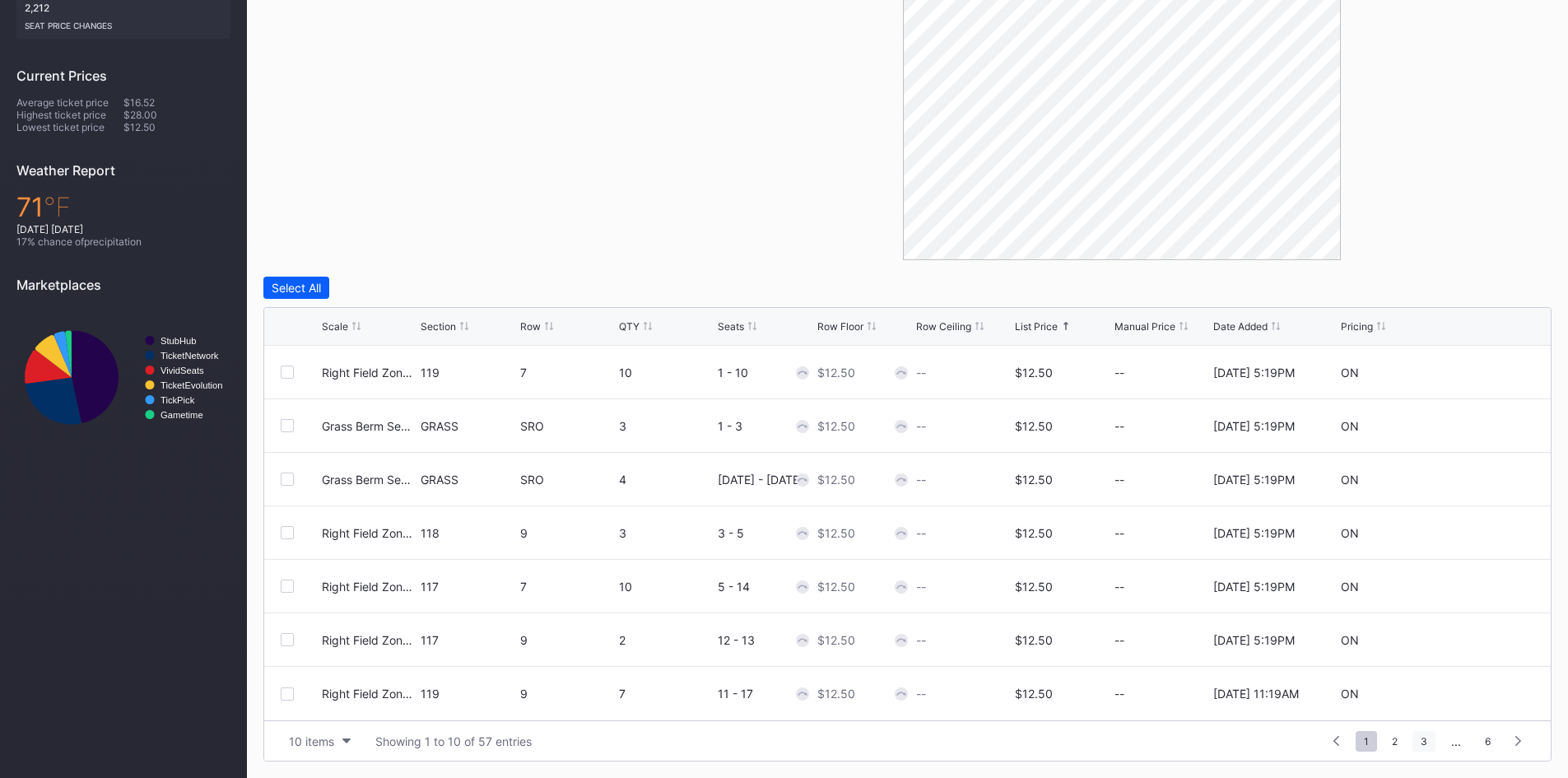
click at [1423, 739] on span "3" at bounding box center [1423, 742] width 23 height 21
click at [1423, 739] on span "4" at bounding box center [1423, 742] width 23 height 21
click at [1457, 740] on span "5" at bounding box center [1459, 742] width 22 height 21
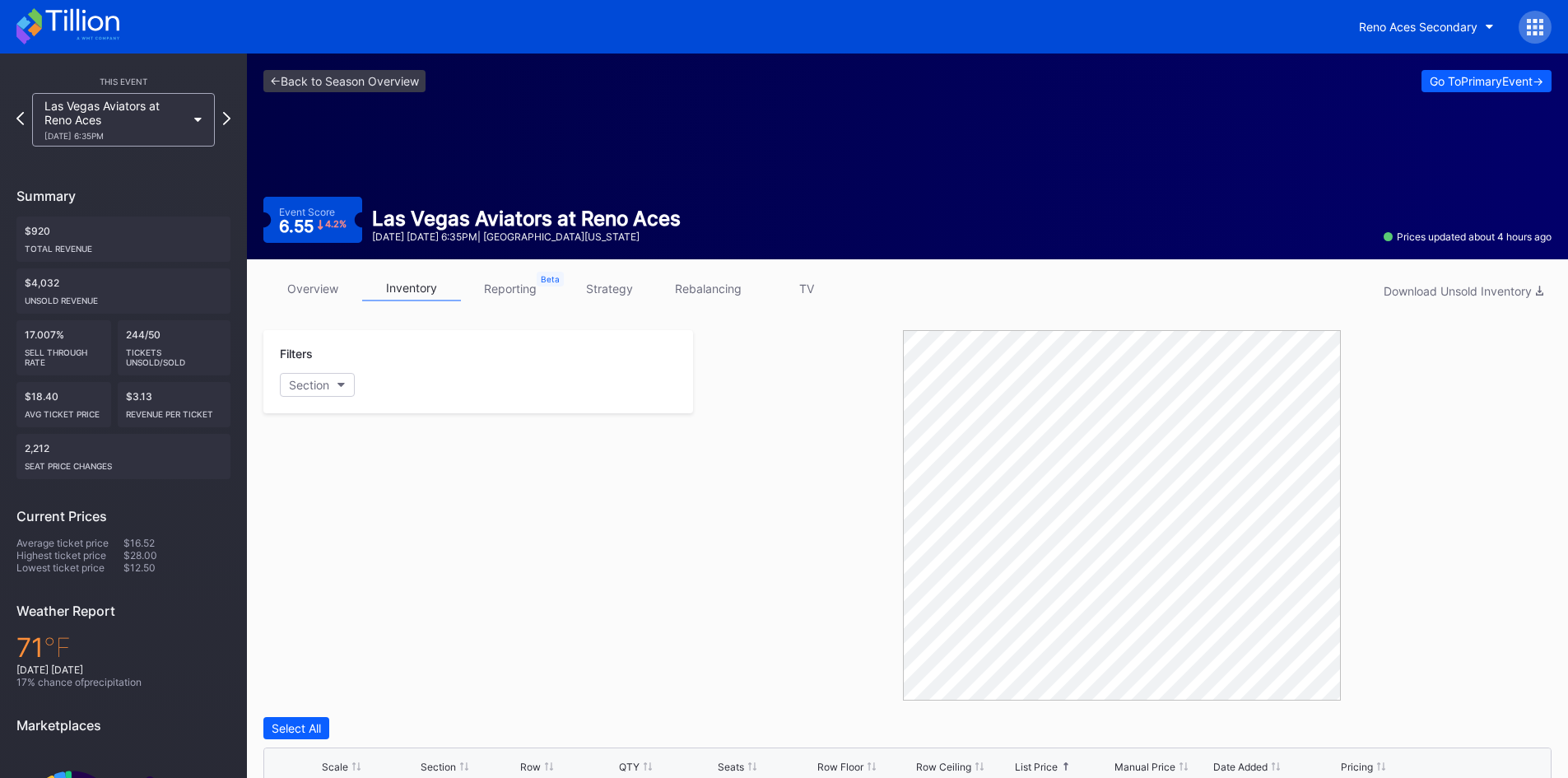
click at [93, 22] on icon at bounding box center [68, 26] width 103 height 36
